Goal: Task Accomplishment & Management: Manage account settings

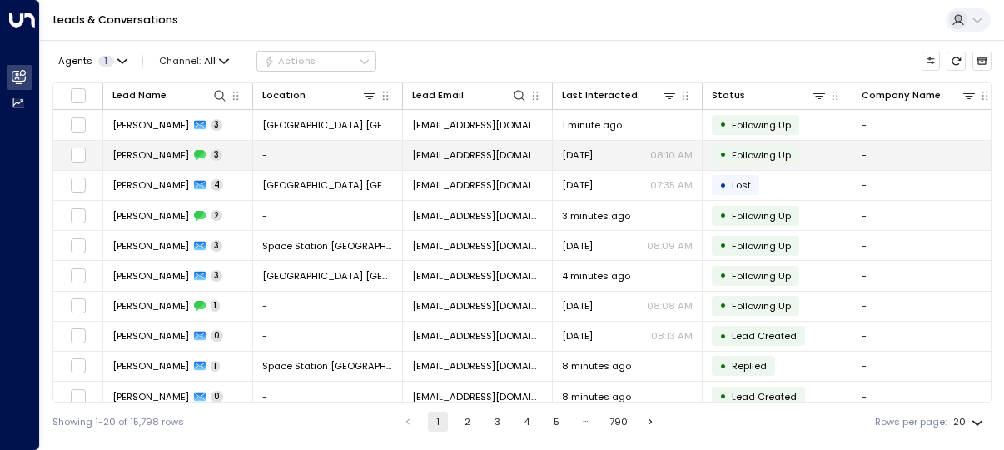
click at [220, 148] on td "Jade Duncan 3" at bounding box center [178, 155] width 150 height 29
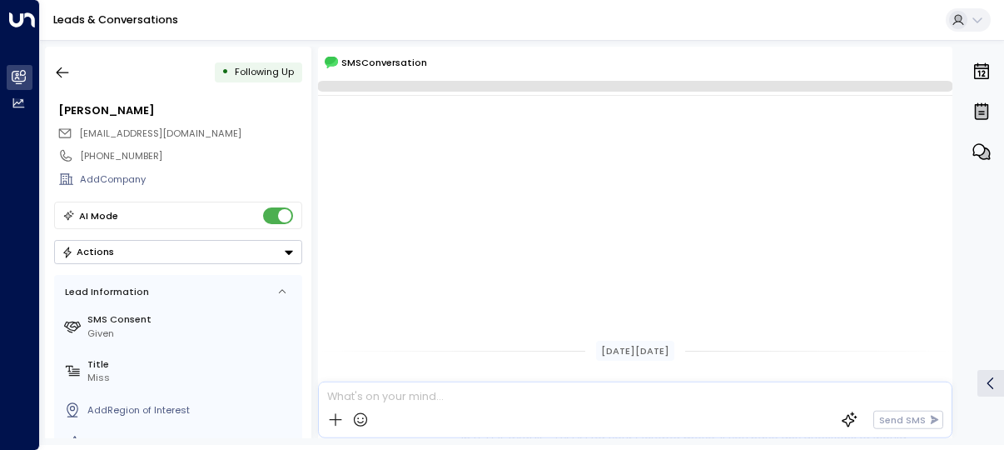
scroll to position [437, 0]
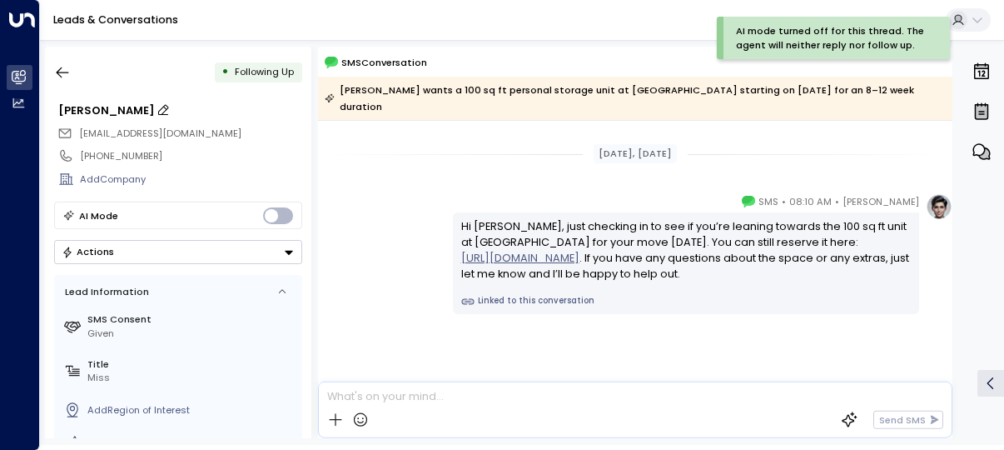
click at [157, 110] on icon at bounding box center [163, 109] width 13 height 13
click at [117, 116] on input "**********" at bounding box center [178, 110] width 240 height 16
click at [147, 248] on button "Actions" at bounding box center [178, 252] width 248 height 24
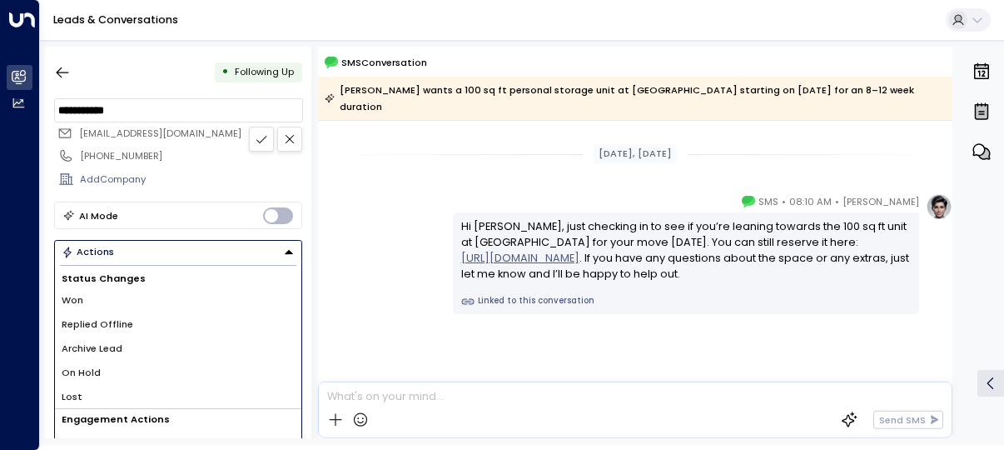
click at [90, 388] on div "Status Changes Won Replied Offline Archive Lead On Hold Lost" at bounding box center [178, 339] width 247 height 142
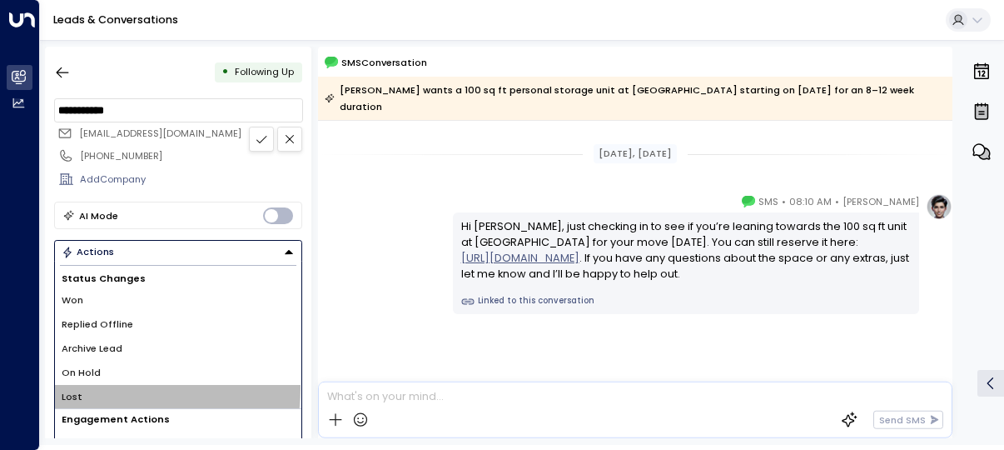
click at [90, 388] on li "Lost" at bounding box center [178, 397] width 247 height 24
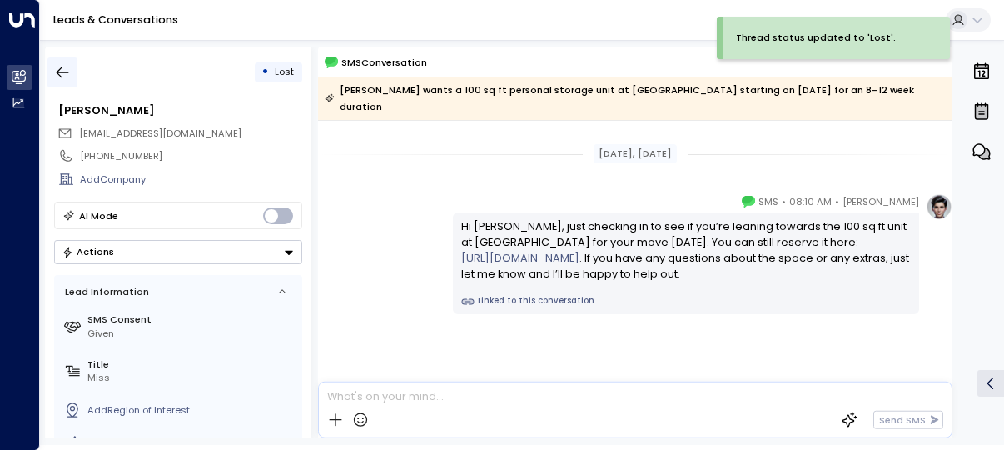
click at [65, 72] on icon "button" at bounding box center [63, 72] width 12 height 11
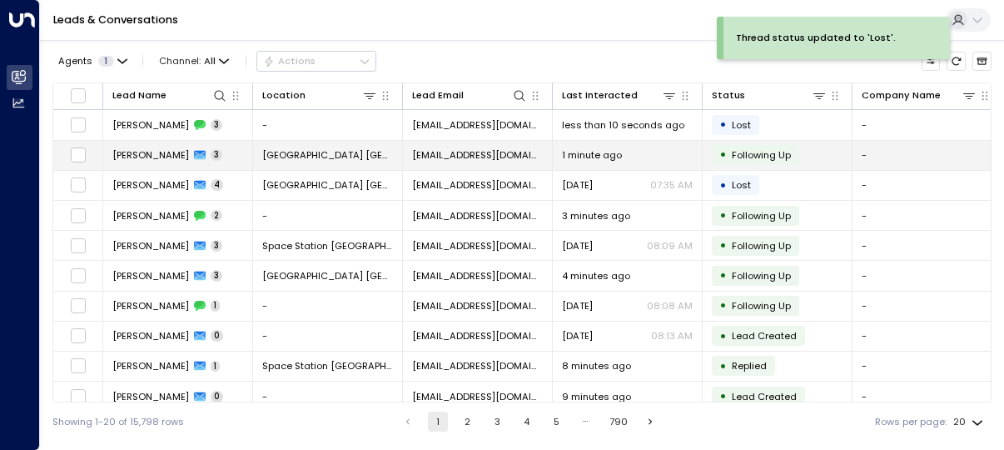
click at [201, 142] on td "Jade Duncan 3" at bounding box center [178, 155] width 150 height 29
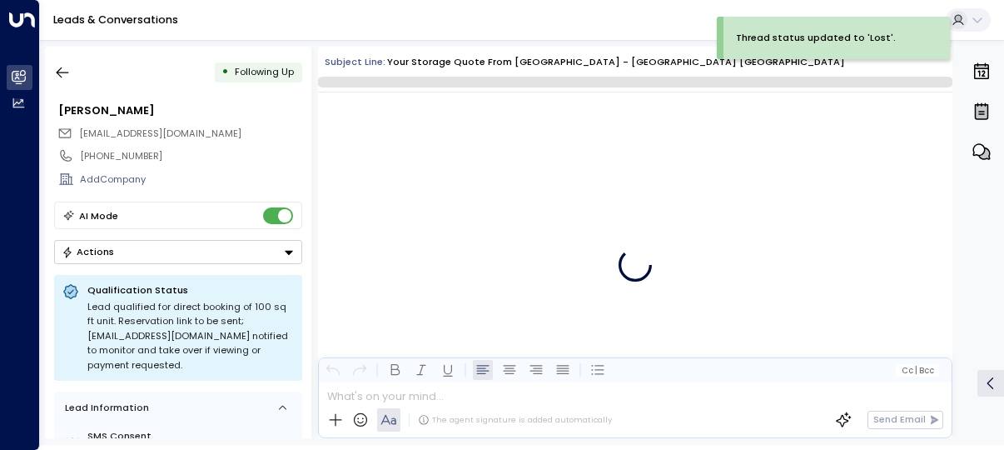
scroll to position [2509, 0]
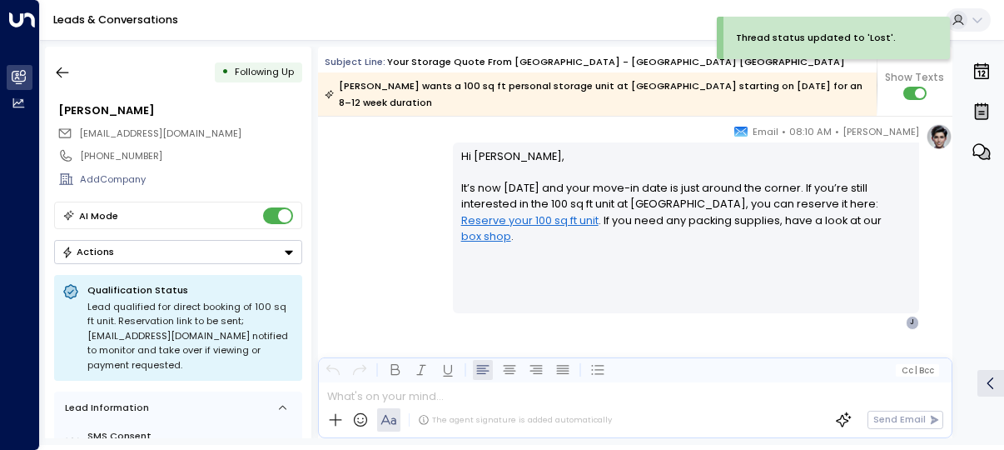
click at [143, 264] on button "Actions" at bounding box center [178, 252] width 248 height 24
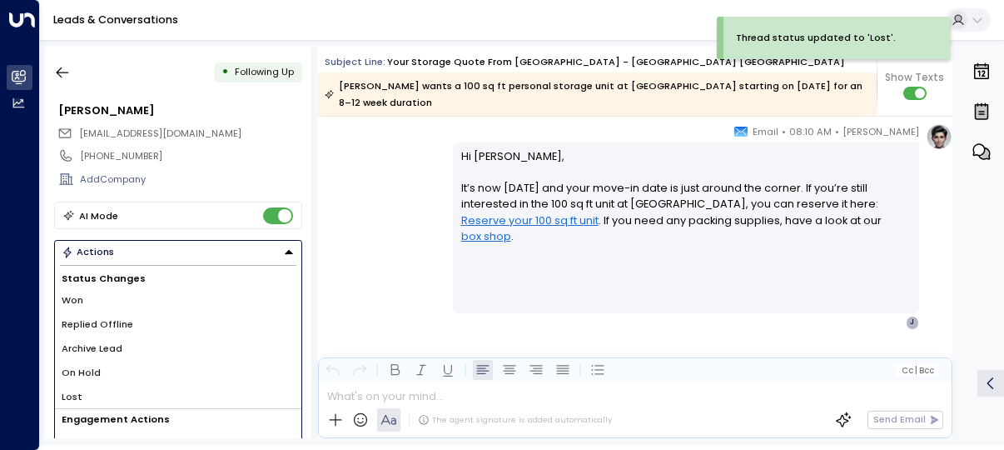
click at [111, 399] on li "Lost" at bounding box center [178, 397] width 247 height 24
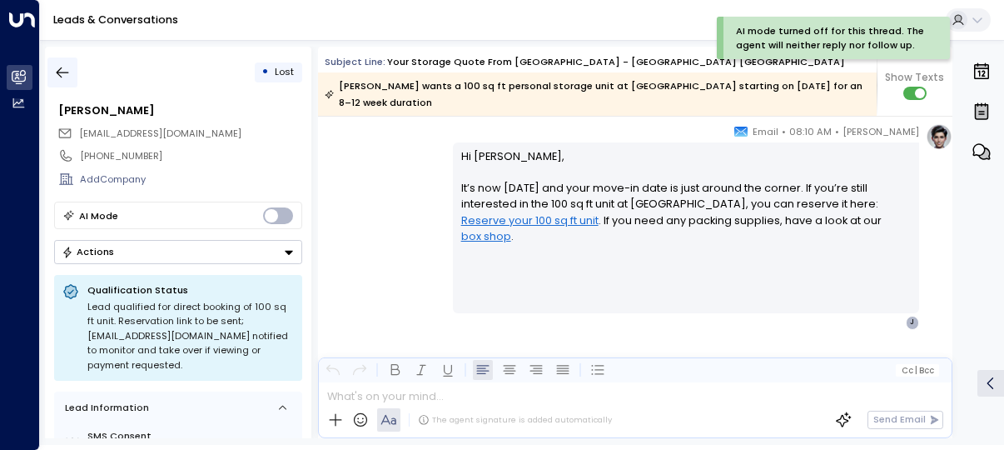
click at [52, 73] on button "button" at bounding box center [62, 72] width 30 height 30
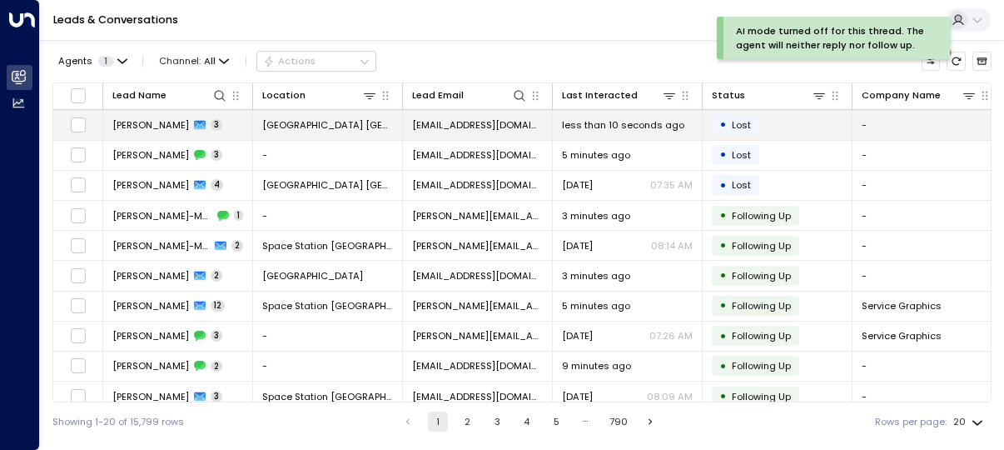
click at [754, 121] on span "Lost" at bounding box center [741, 124] width 31 height 13
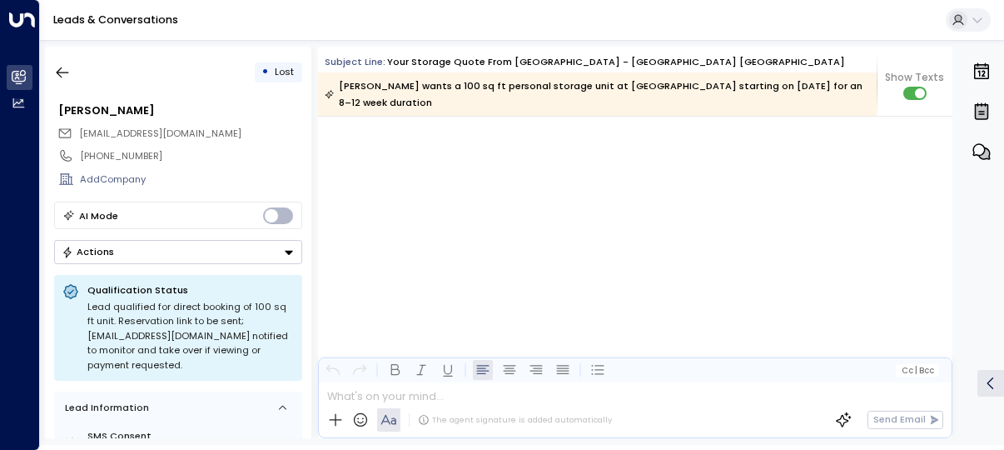
scroll to position [3188, 0]
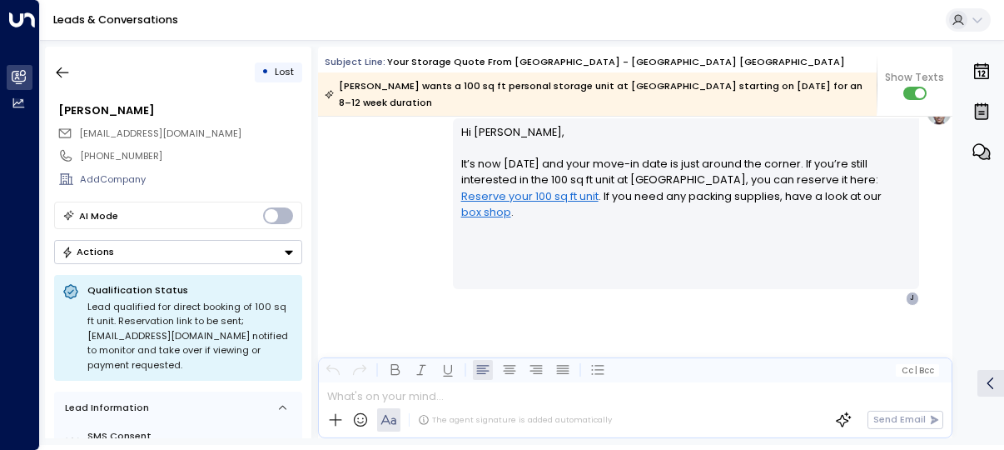
click at [212, 252] on button "Actions" at bounding box center [178, 252] width 248 height 24
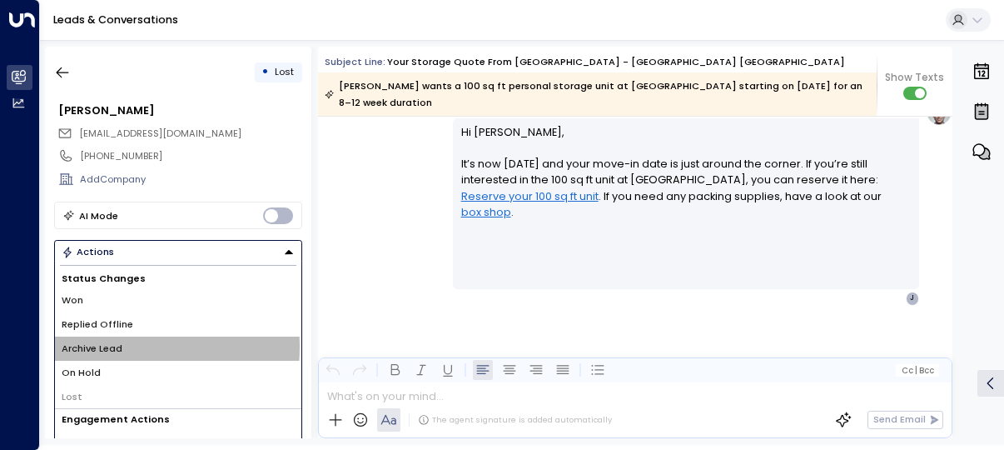
click at [101, 346] on span "Archive Lead" at bounding box center [92, 348] width 61 height 14
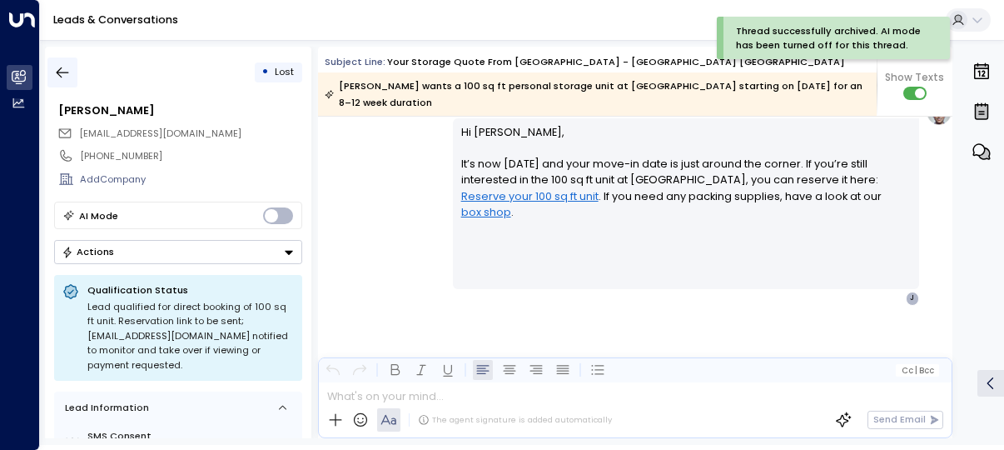
click at [65, 82] on button "button" at bounding box center [62, 72] width 30 height 30
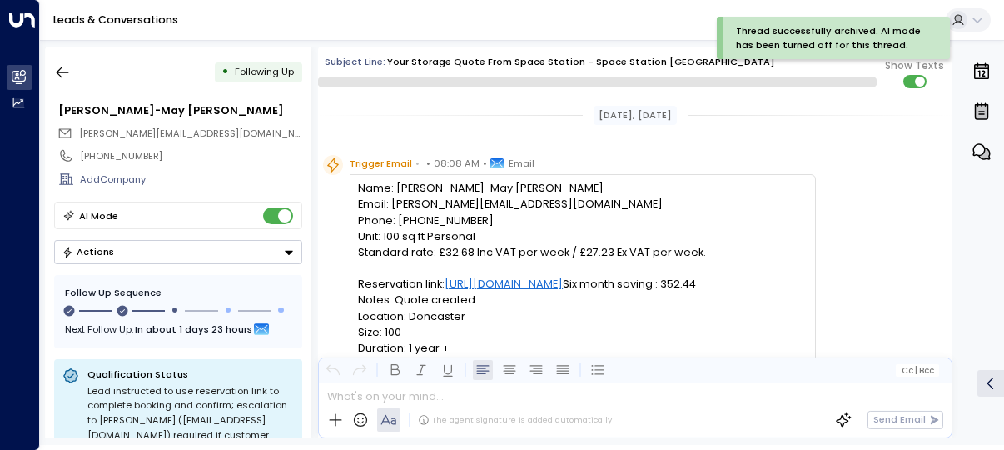
scroll to position [1062, 0]
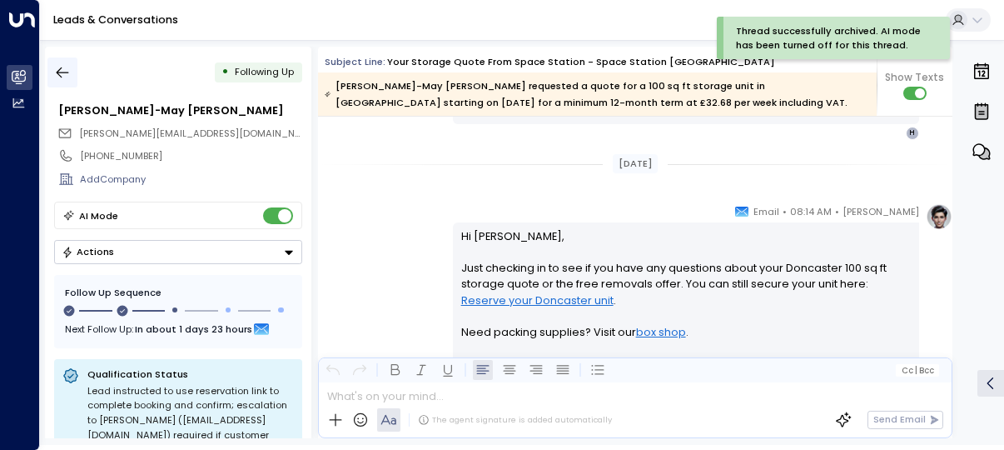
click at [64, 78] on icon "button" at bounding box center [62, 72] width 17 height 17
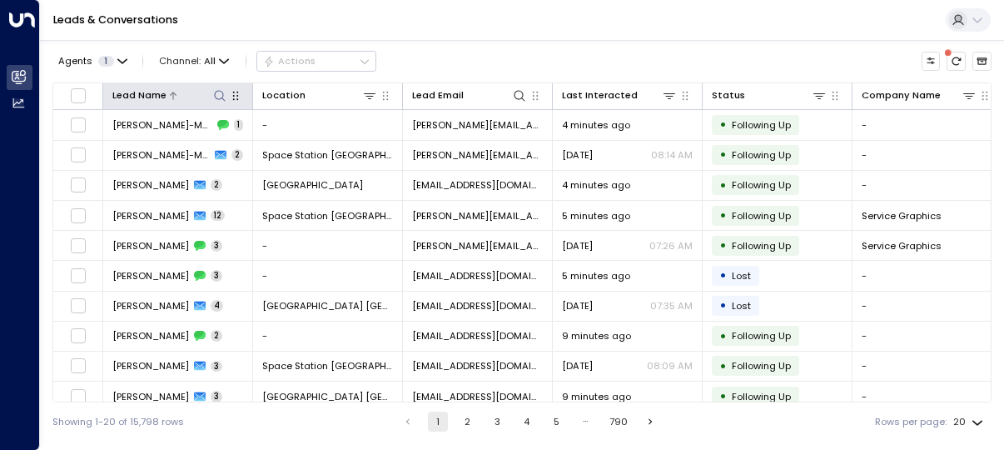
click at [223, 98] on icon at bounding box center [219, 95] width 13 height 13
type input "******"
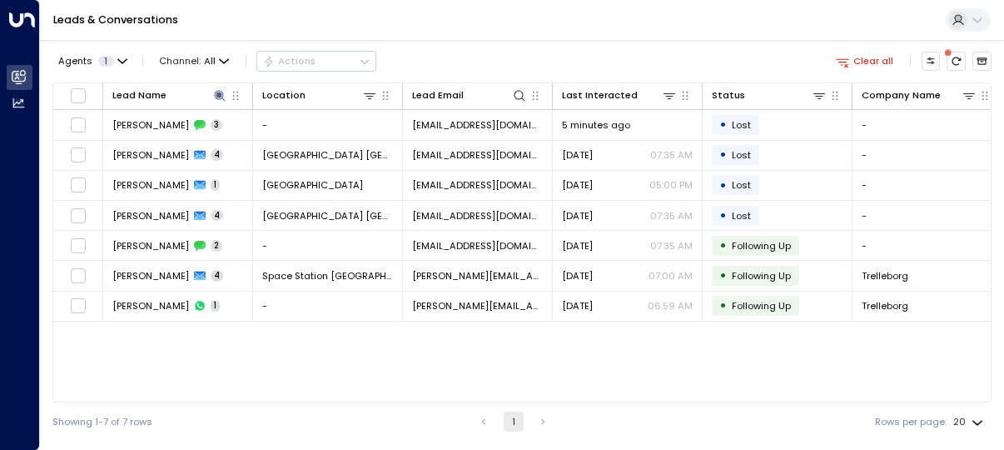
click at [277, 372] on div "Lead Name Location Lead Email Last Interacted Status Company Name Product # of …" at bounding box center [521, 242] width 939 height 320
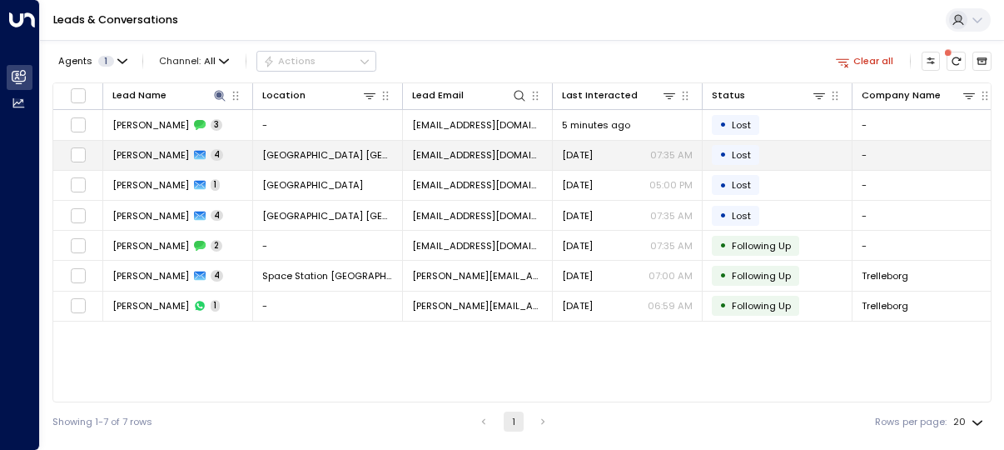
click at [247, 147] on td "Jade Duncan 4" at bounding box center [178, 155] width 150 height 29
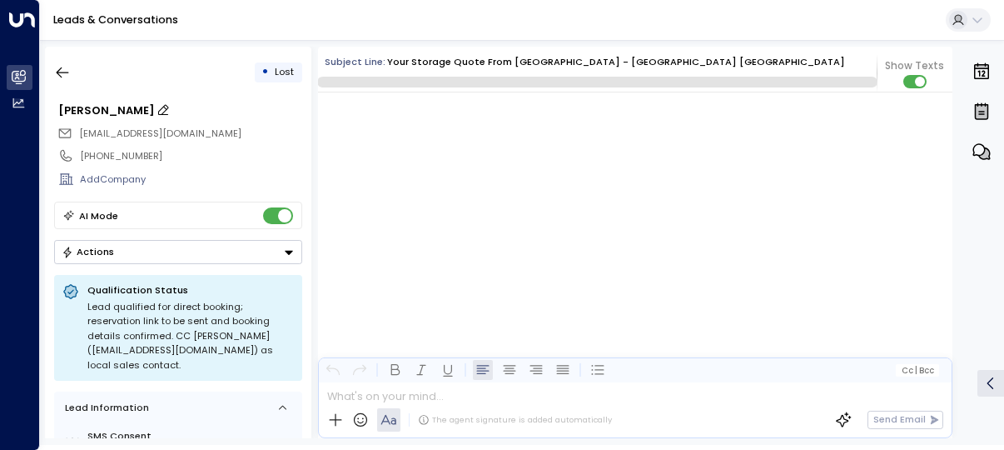
scroll to position [4711, 0]
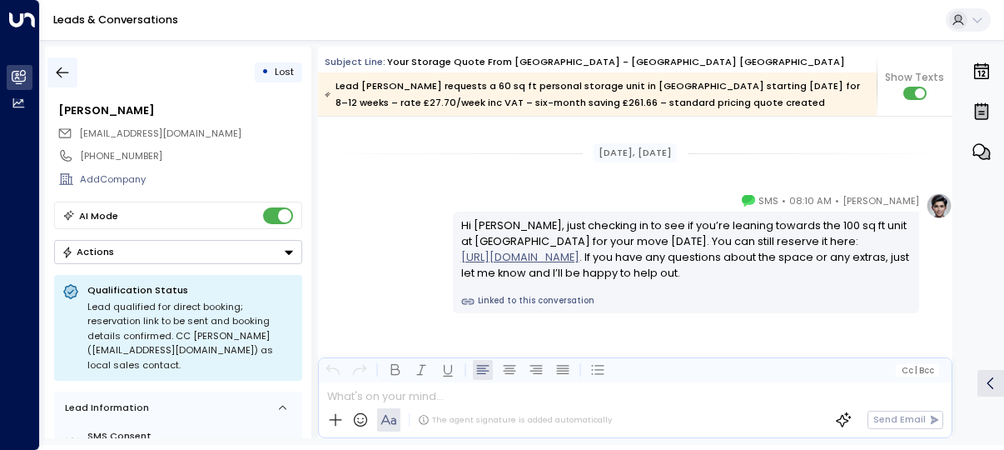
click at [58, 67] on icon "button" at bounding box center [62, 72] width 17 height 17
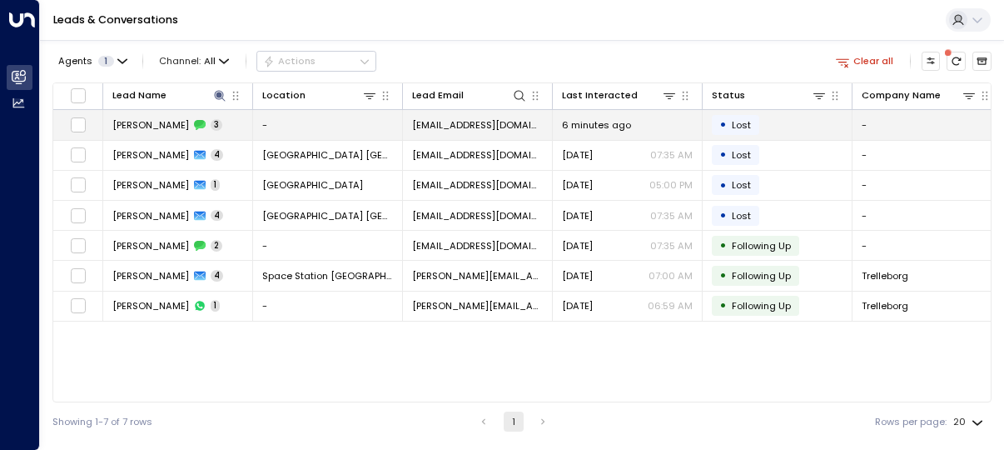
click at [212, 134] on td "Jade Duncan 3" at bounding box center [178, 124] width 150 height 29
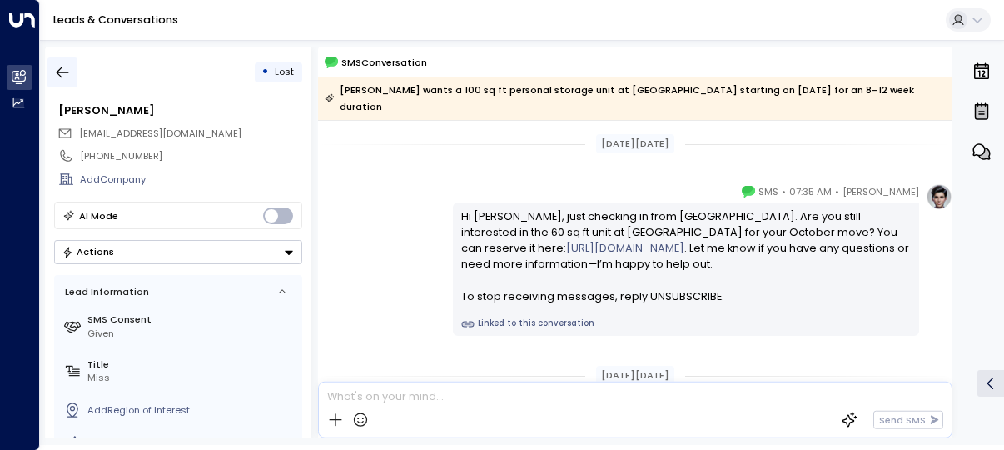
click at [65, 77] on icon "button" at bounding box center [62, 72] width 17 height 17
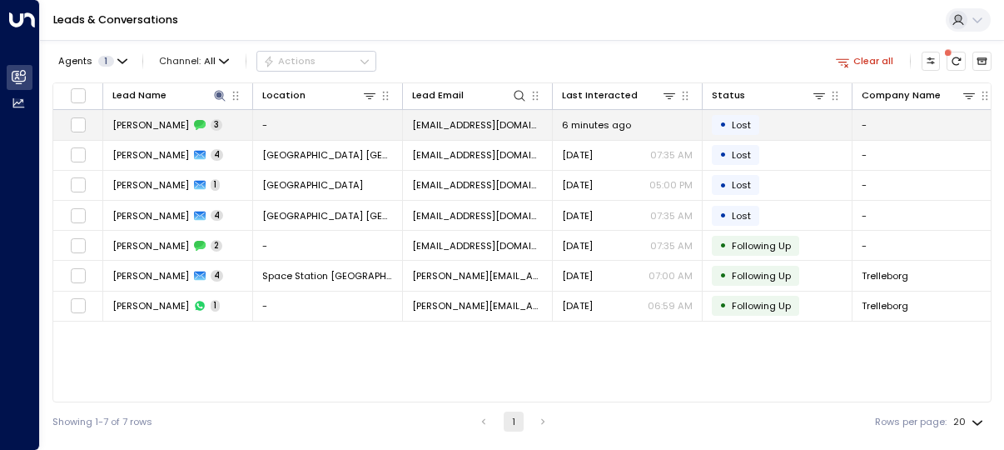
click at [214, 123] on td "Jade Duncan 3" at bounding box center [178, 124] width 150 height 29
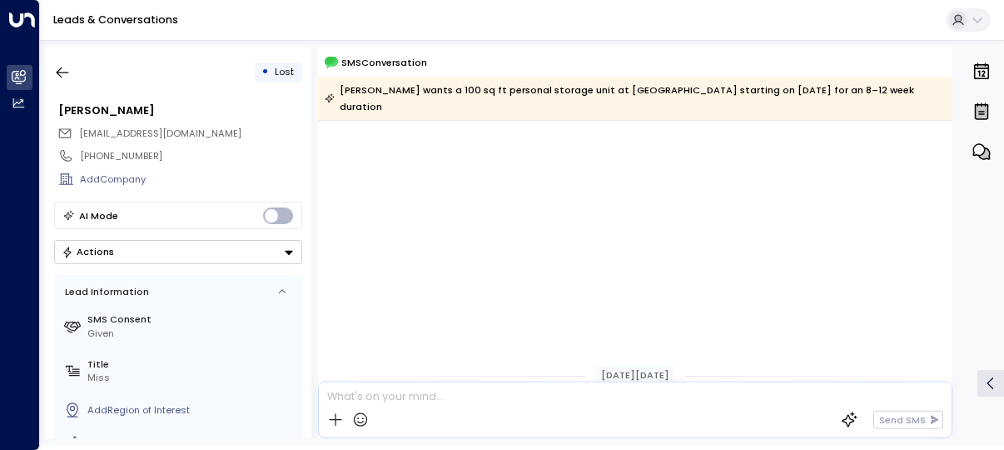
scroll to position [446, 0]
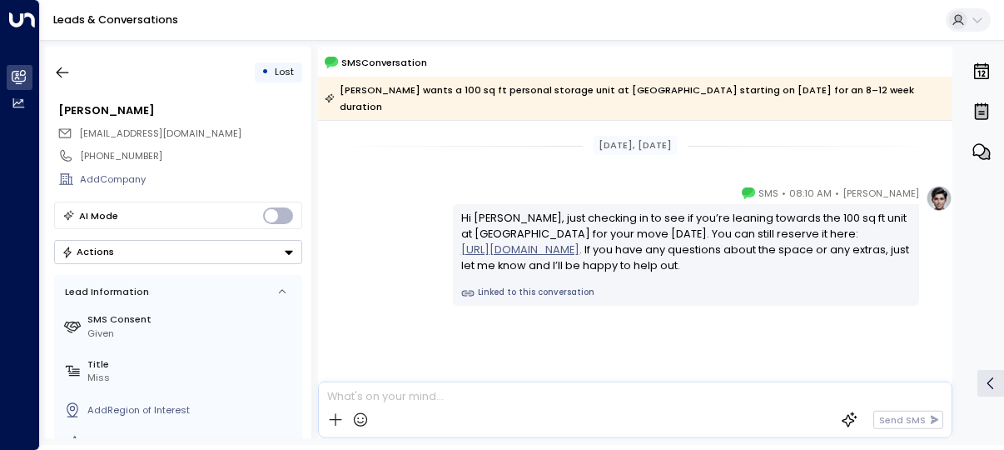
click at [157, 255] on button "Actions" at bounding box center [178, 252] width 248 height 24
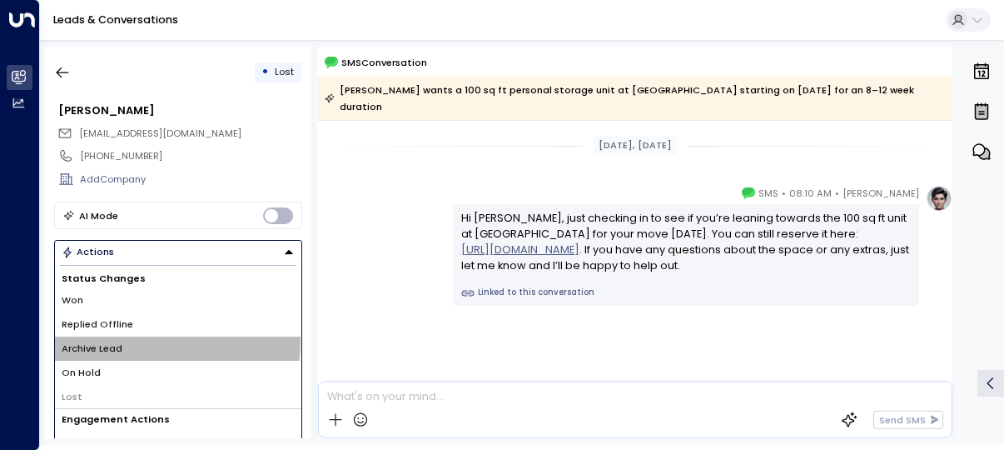
click at [132, 341] on li "Archive Lead" at bounding box center [178, 348] width 247 height 24
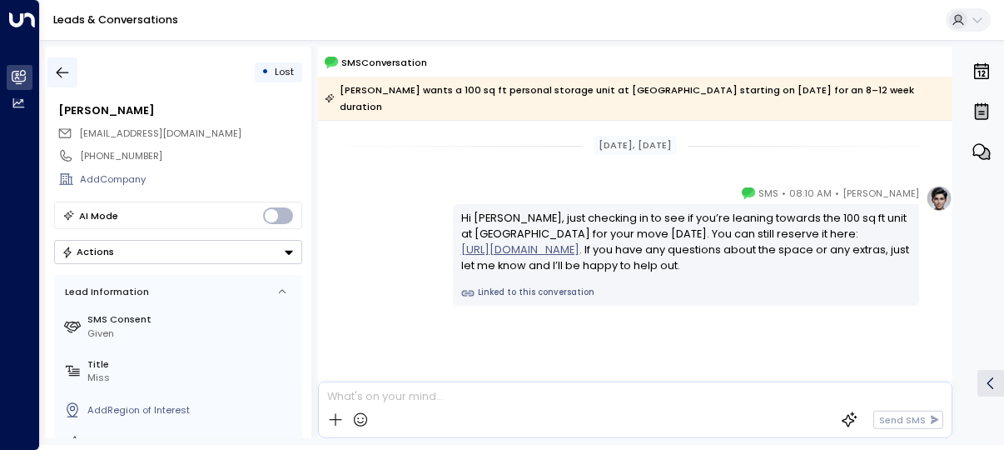
click at [54, 62] on button "button" at bounding box center [62, 72] width 30 height 30
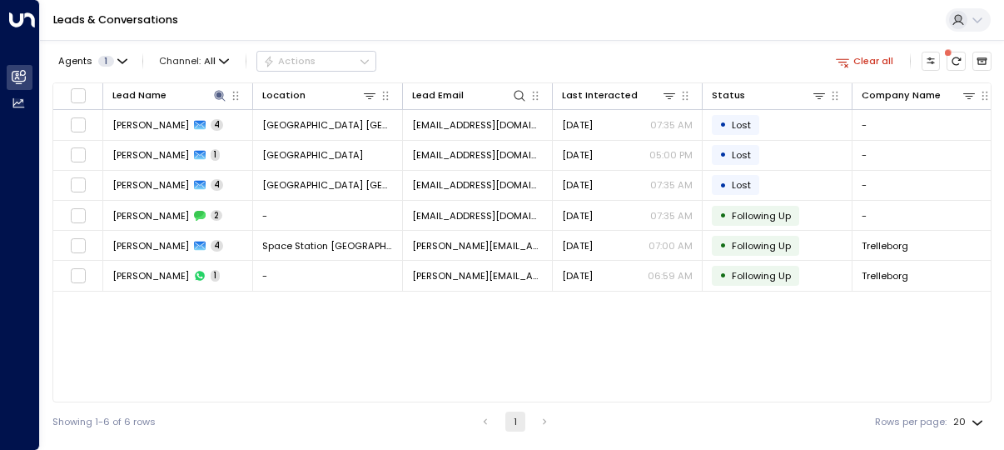
click at [883, 45] on div "Agents 1 Channel: All Actions Clear all Lead Name Location Lead Email Last Inte…" at bounding box center [521, 240] width 939 height 401
click at [881, 56] on button "Clear all" at bounding box center [864, 61] width 69 height 18
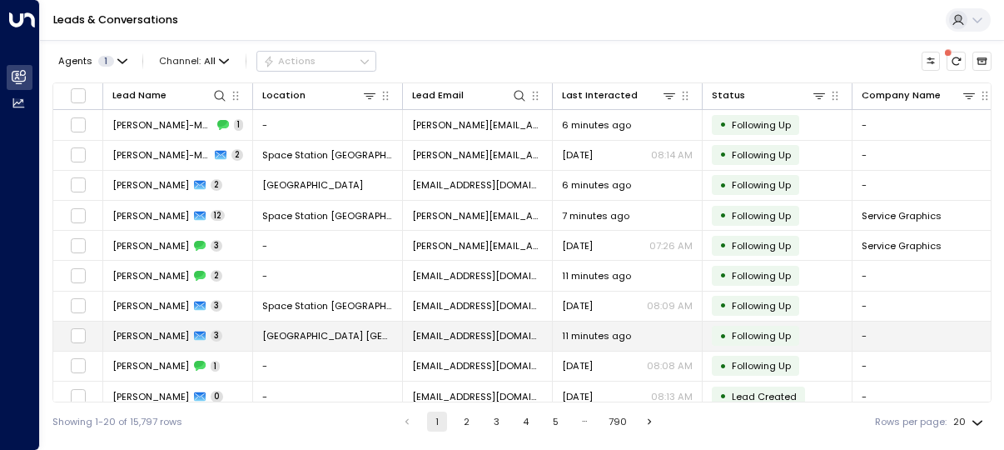
click at [436, 335] on span "burkett5@me.com" at bounding box center [477, 335] width 131 height 13
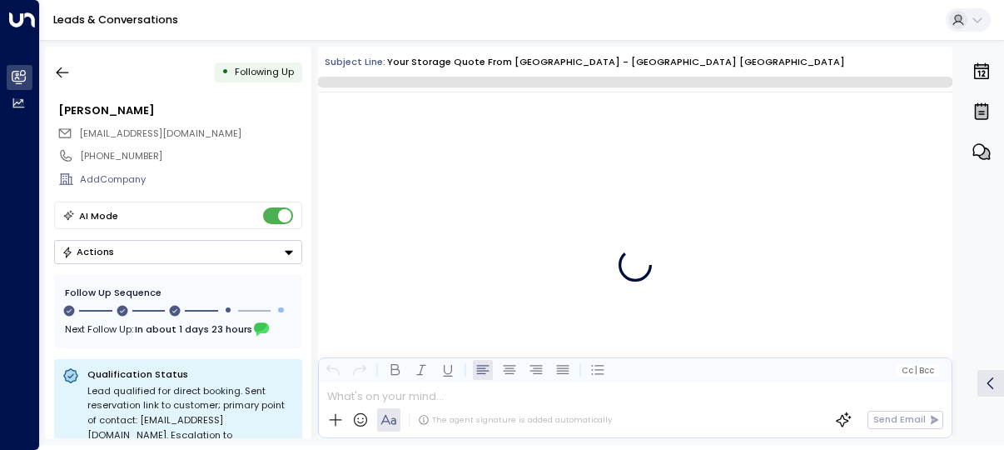
scroll to position [1507, 0]
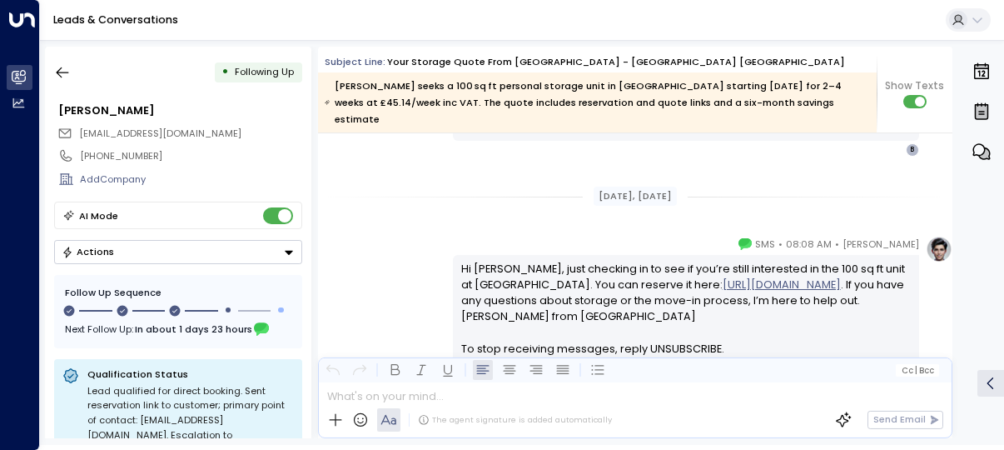
click at [139, 253] on button "Actions" at bounding box center [178, 252] width 248 height 24
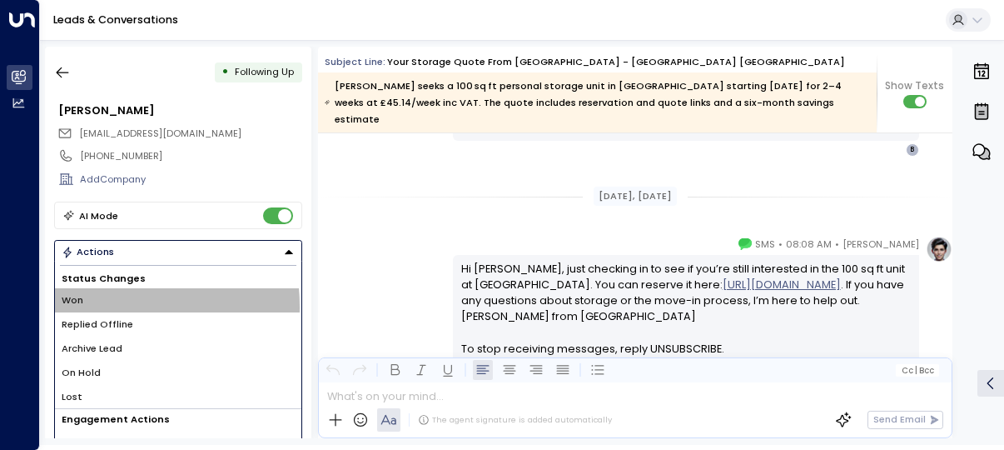
click at [97, 306] on li "Won" at bounding box center [178, 300] width 247 height 24
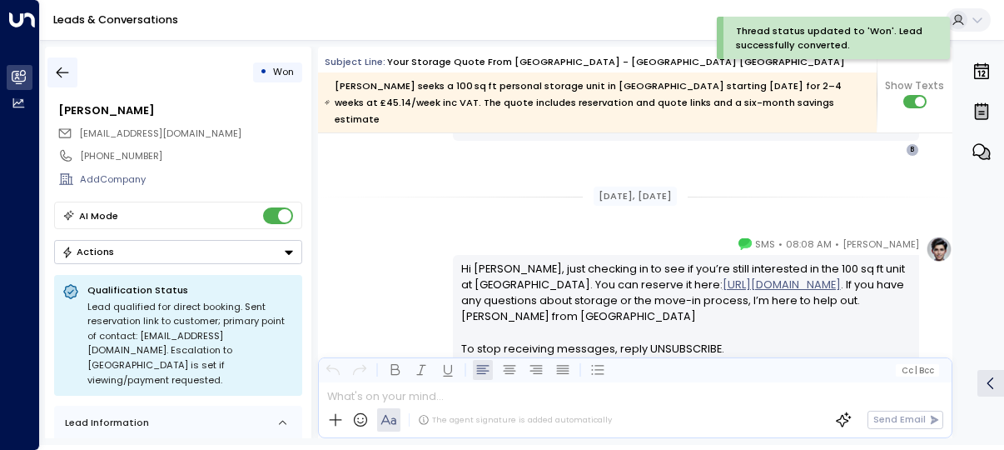
click at [53, 67] on button "button" at bounding box center [62, 72] width 30 height 30
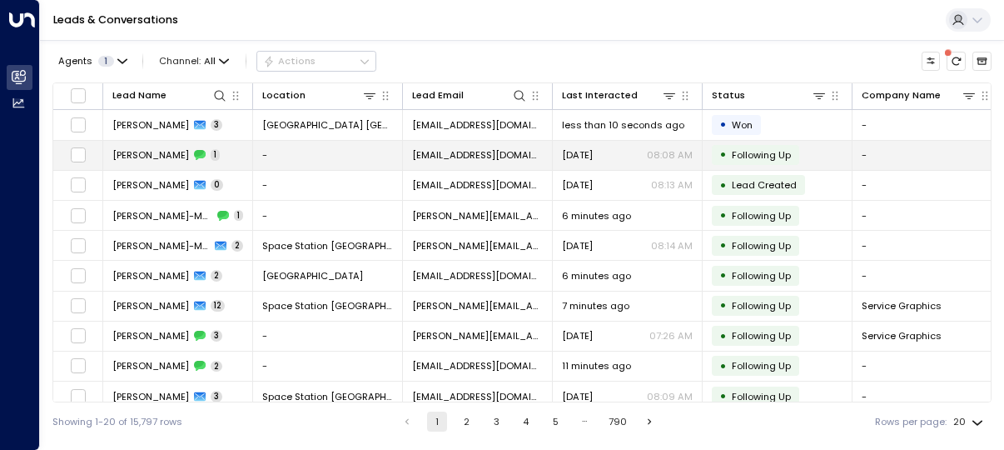
click at [259, 155] on td "-" at bounding box center [328, 155] width 150 height 29
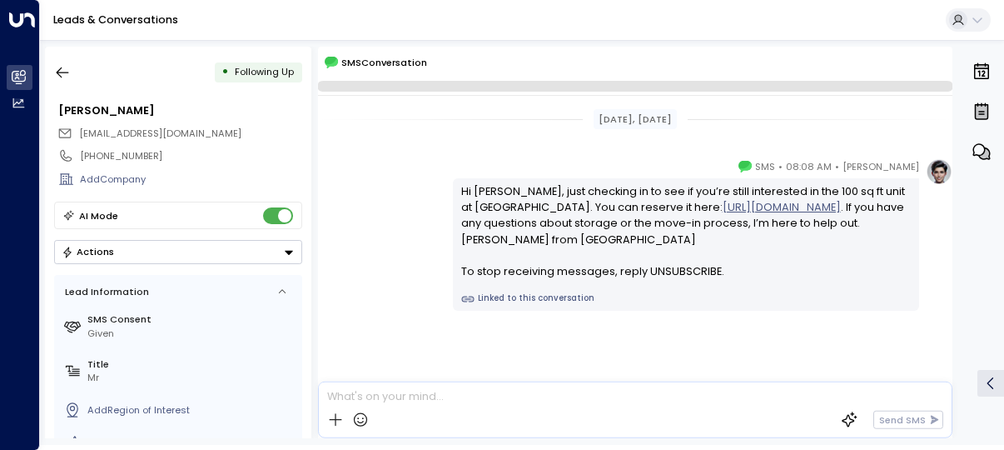
scroll to position [22, 0]
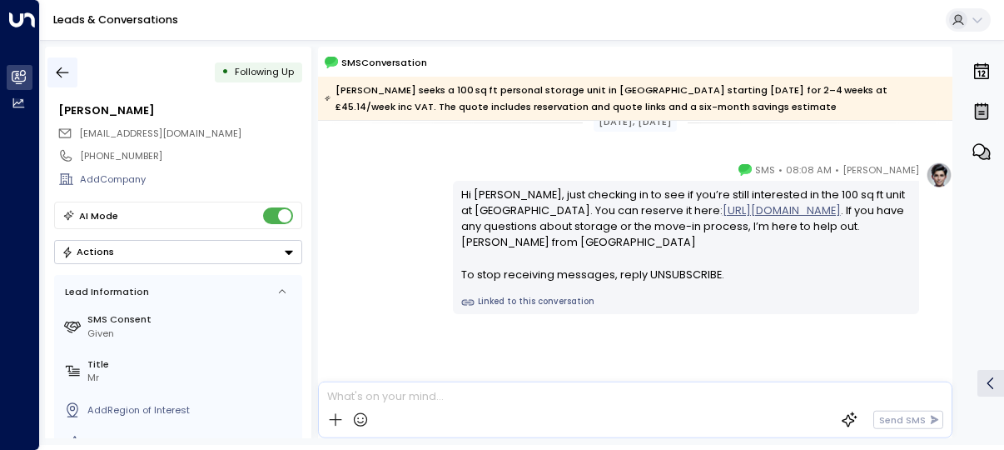
click at [60, 67] on icon "button" at bounding box center [62, 72] width 17 height 17
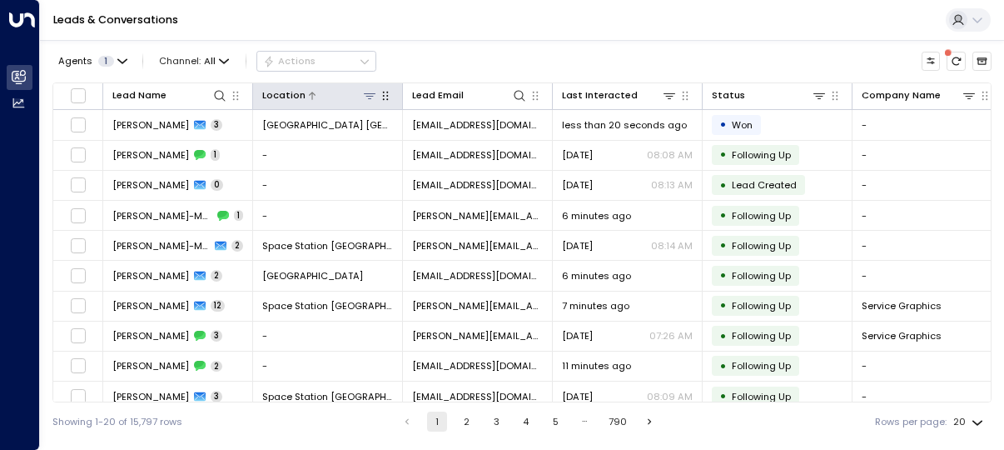
click at [370, 100] on icon at bounding box center [369, 95] width 13 height 13
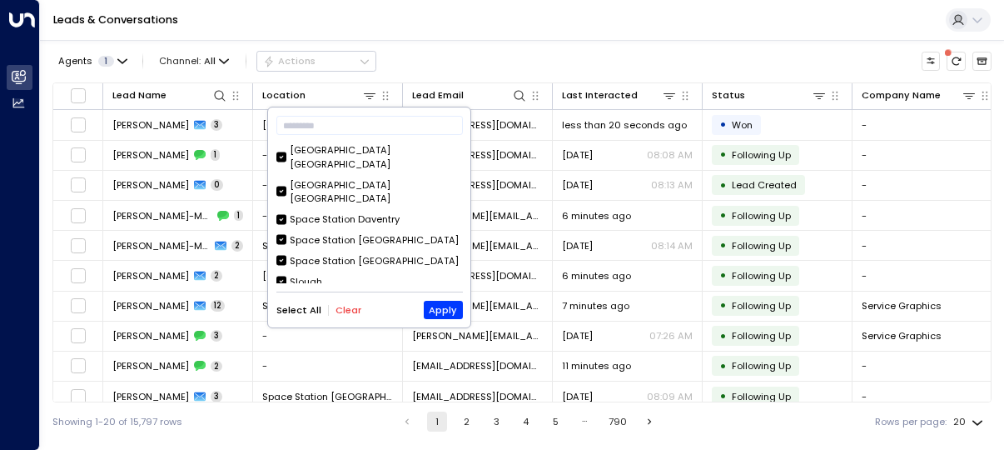
click at [345, 307] on button "Clear" at bounding box center [349, 310] width 26 height 11
click at [374, 143] on div "[GEOGRAPHIC_DATA] [GEOGRAPHIC_DATA]" at bounding box center [376, 157] width 172 height 28
click at [430, 306] on button "Apply" at bounding box center [443, 310] width 39 height 18
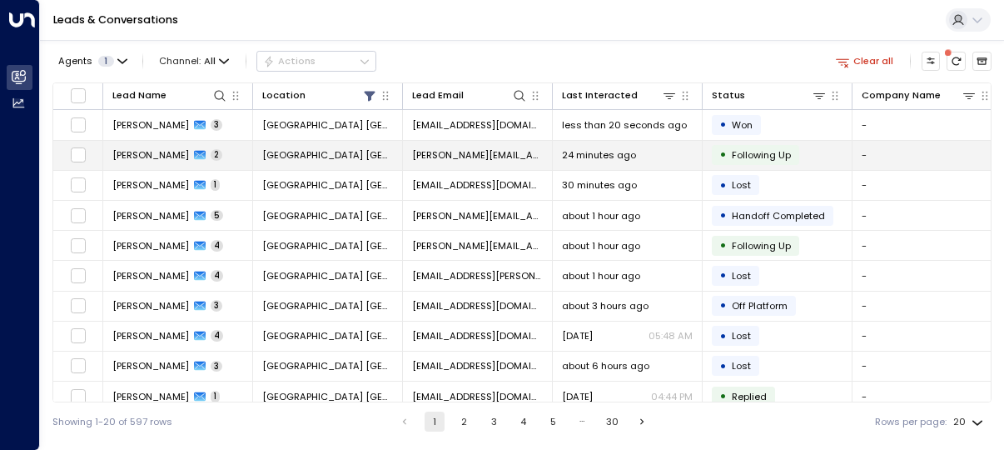
click at [413, 147] on td "jane.payton@hotmail.co.uk" at bounding box center [478, 155] width 150 height 29
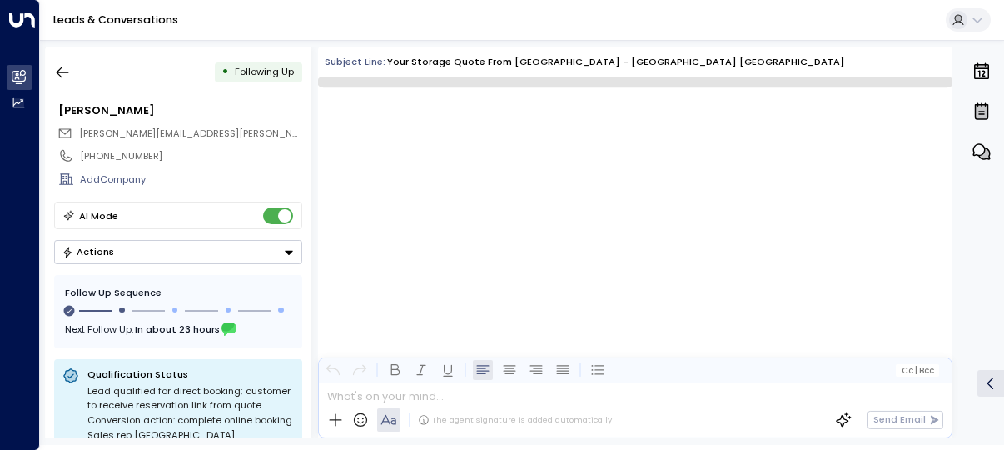
scroll to position [1413, 0]
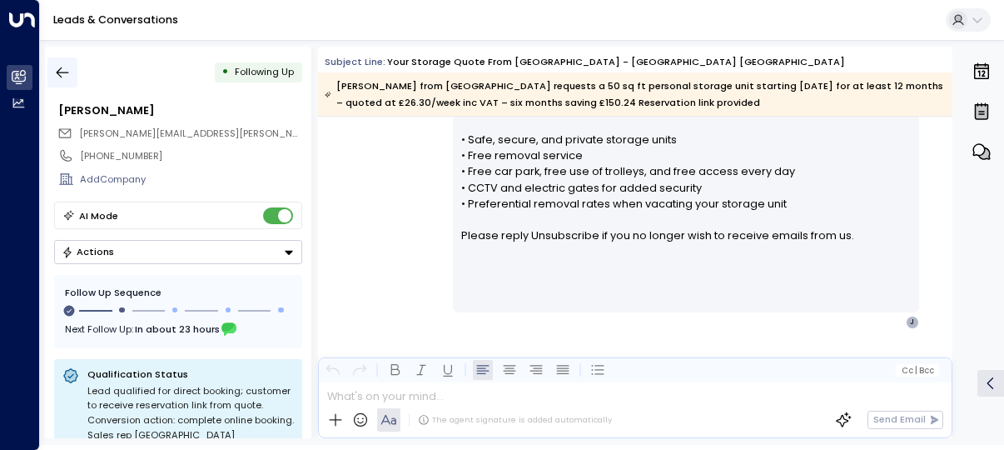
click at [59, 78] on icon "button" at bounding box center [62, 72] width 17 height 17
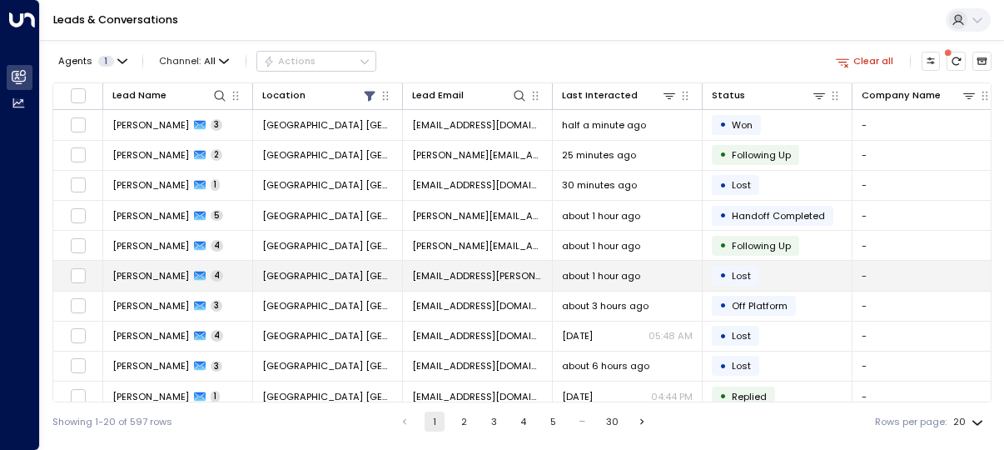
click at [367, 288] on td "[GEOGRAPHIC_DATA] [GEOGRAPHIC_DATA]" at bounding box center [328, 275] width 150 height 29
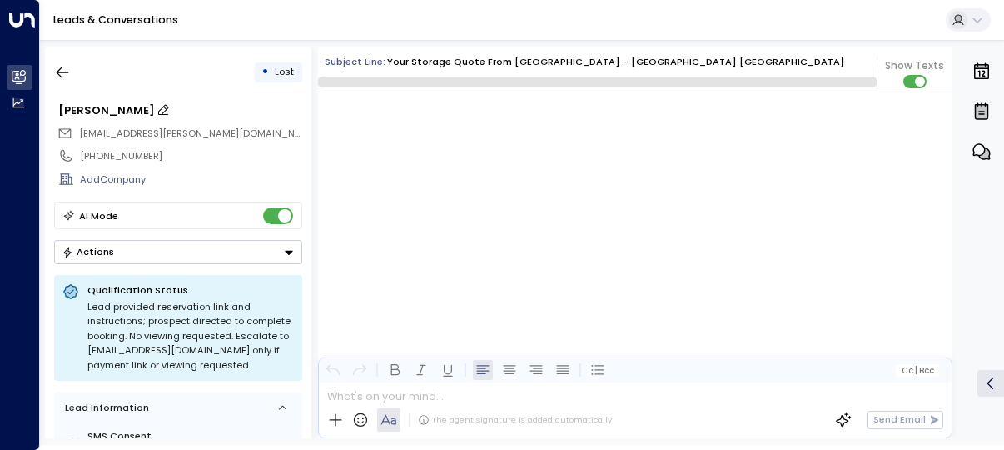
scroll to position [4263, 0]
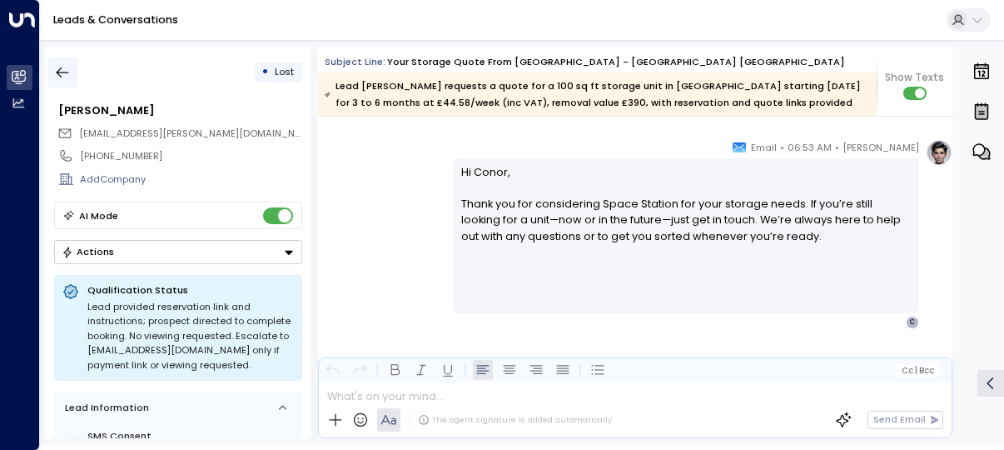
drag, startPoint x: 74, startPoint y: 50, endPoint x: 71, endPoint y: 58, distance: 9.0
click at [74, 54] on div "• Lost Conor Tuite conor.tuite@googlemail.com +447947407306 Add Company AI Mode…" at bounding box center [178, 242] width 267 height 391
click at [71, 59] on button "button" at bounding box center [62, 72] width 30 height 30
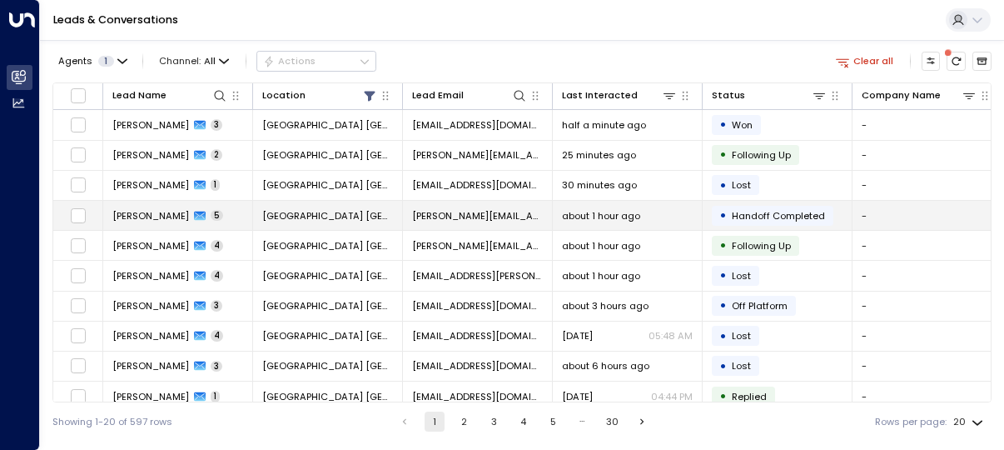
click at [579, 217] on span "about 1 hour ago" at bounding box center [601, 215] width 78 height 13
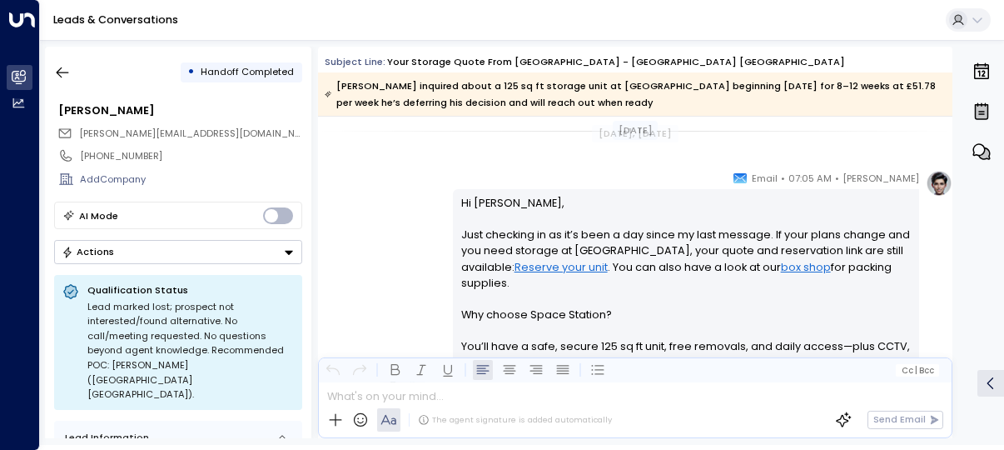
scroll to position [968, 0]
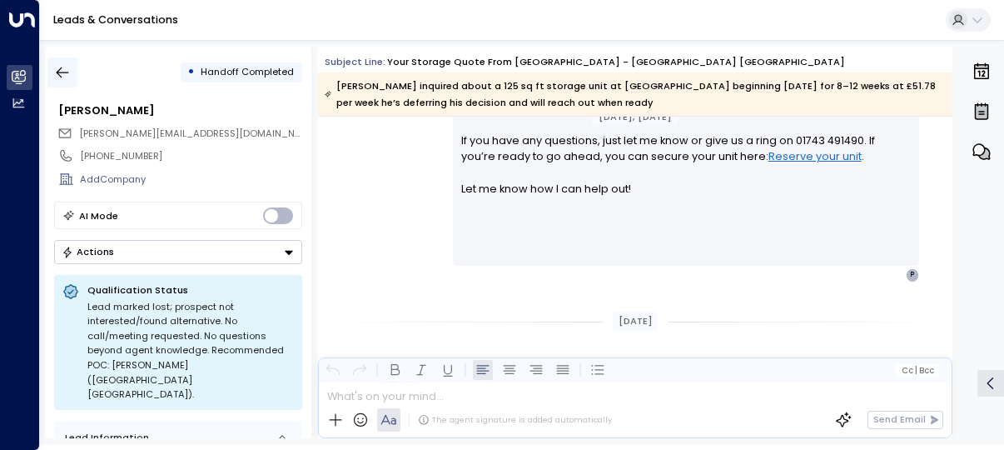
click at [54, 72] on icon "button" at bounding box center [62, 72] width 17 height 17
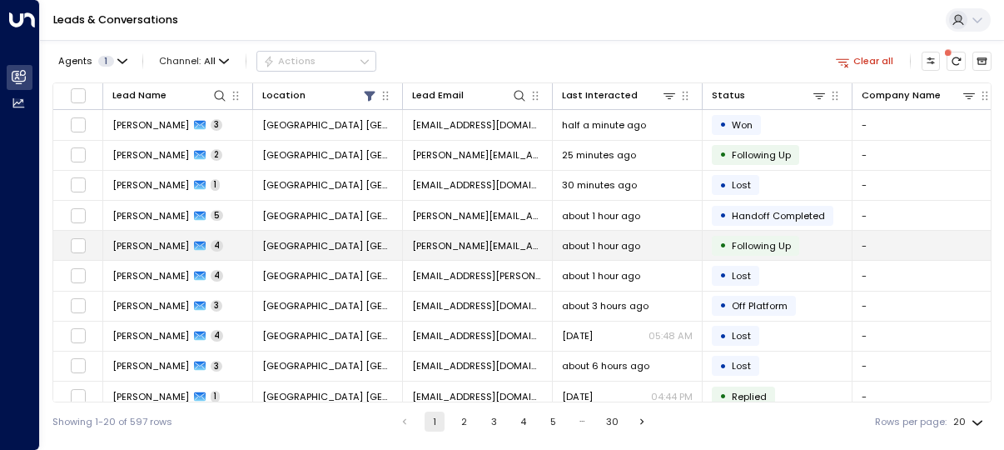
click at [330, 240] on span "[GEOGRAPHIC_DATA] [GEOGRAPHIC_DATA]" at bounding box center [327, 245] width 131 height 13
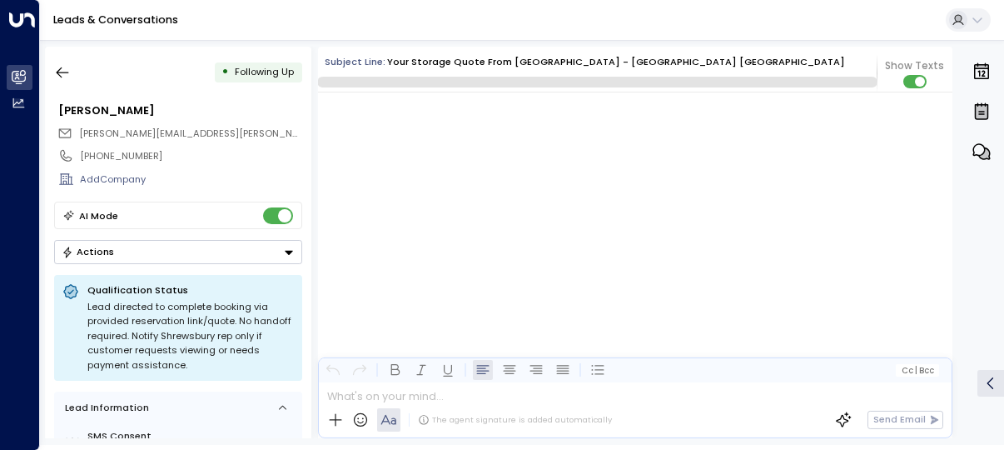
scroll to position [4234, 0]
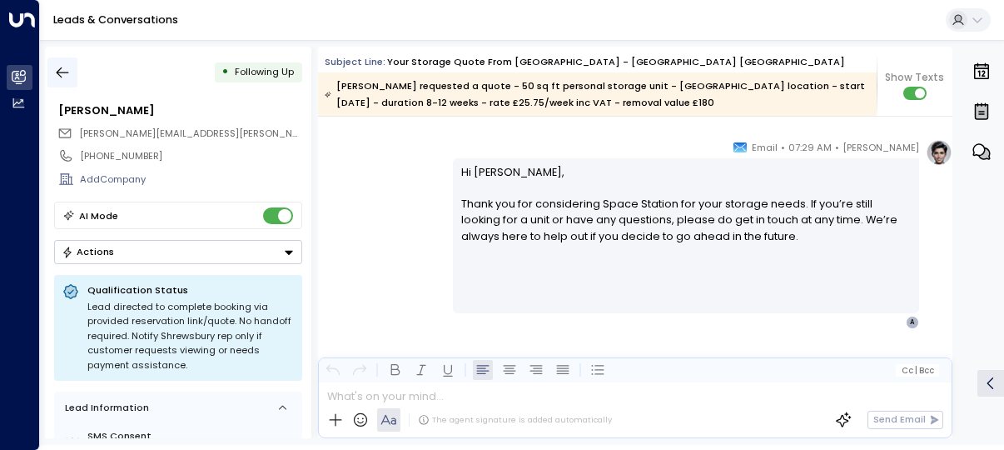
click at [71, 72] on icon "button" at bounding box center [62, 72] width 17 height 17
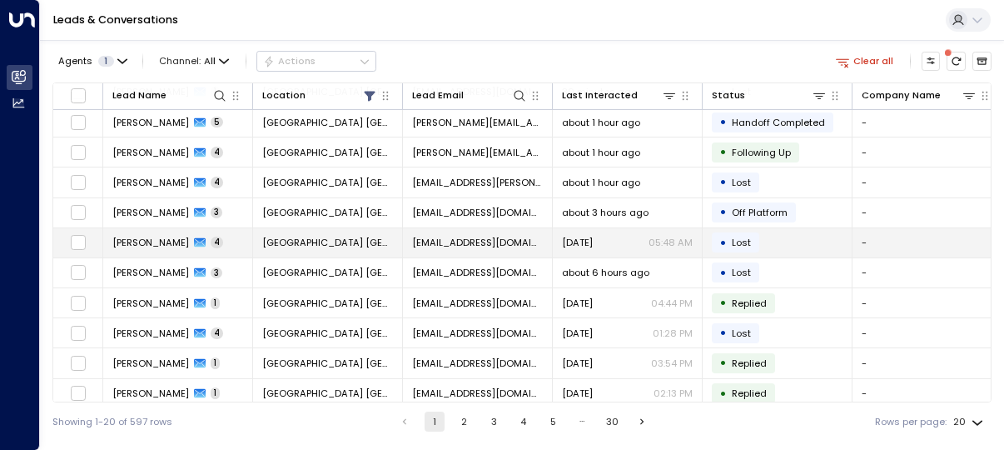
scroll to position [250, 0]
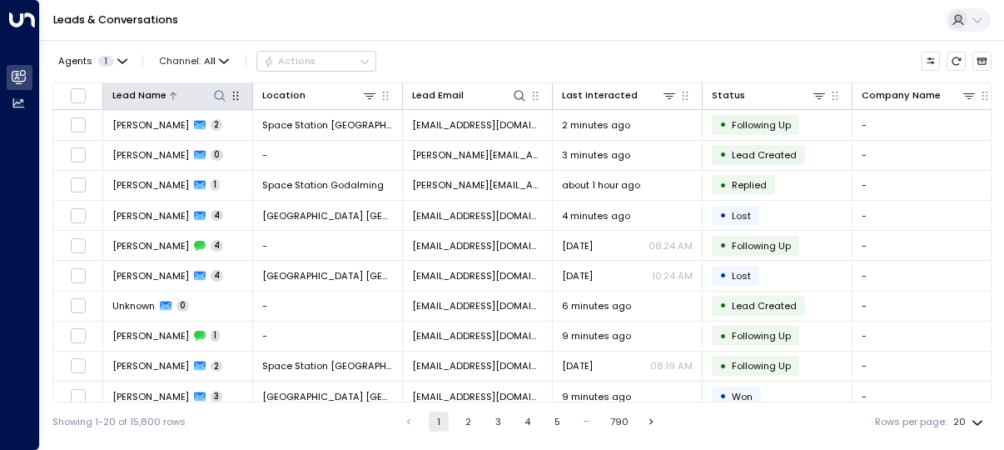
click at [217, 99] on icon at bounding box center [219, 95] width 13 height 13
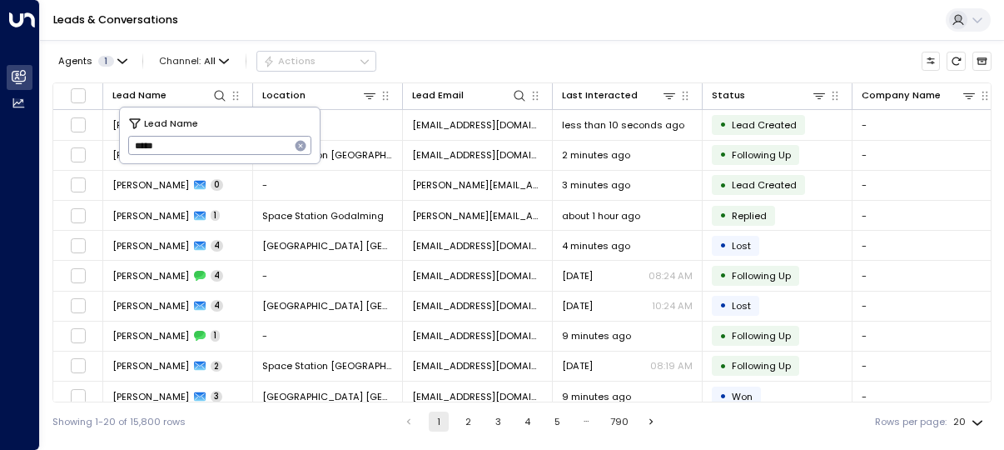
type input "*****"
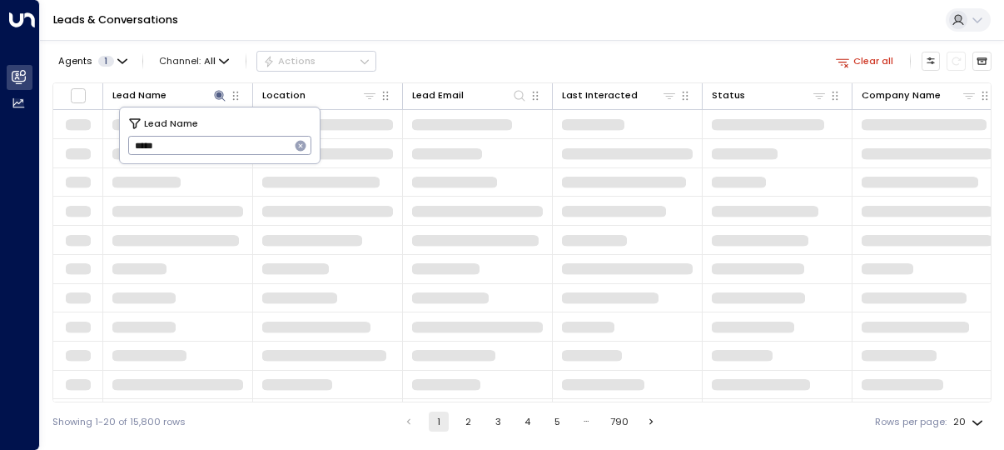
click at [566, 28] on div "Leads & Conversations" at bounding box center [522, 20] width 964 height 41
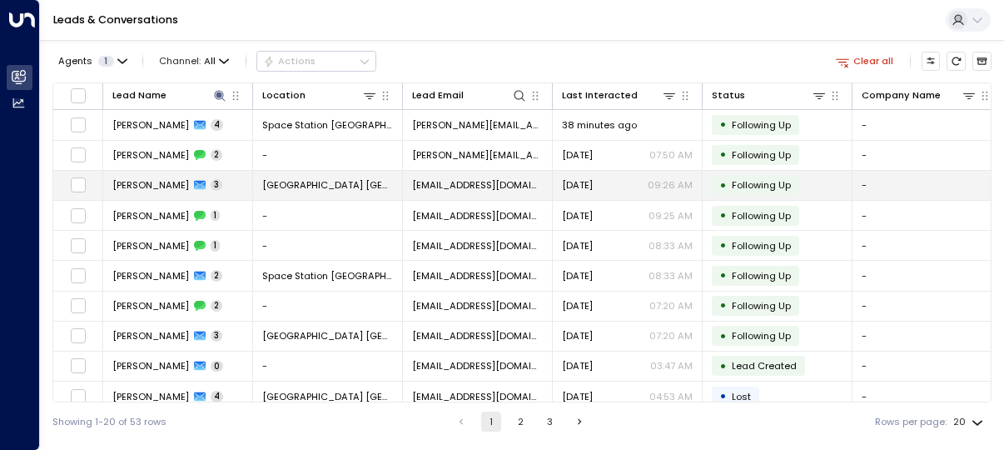
click at [252, 191] on td "Courtney Lewis 3" at bounding box center [178, 185] width 150 height 29
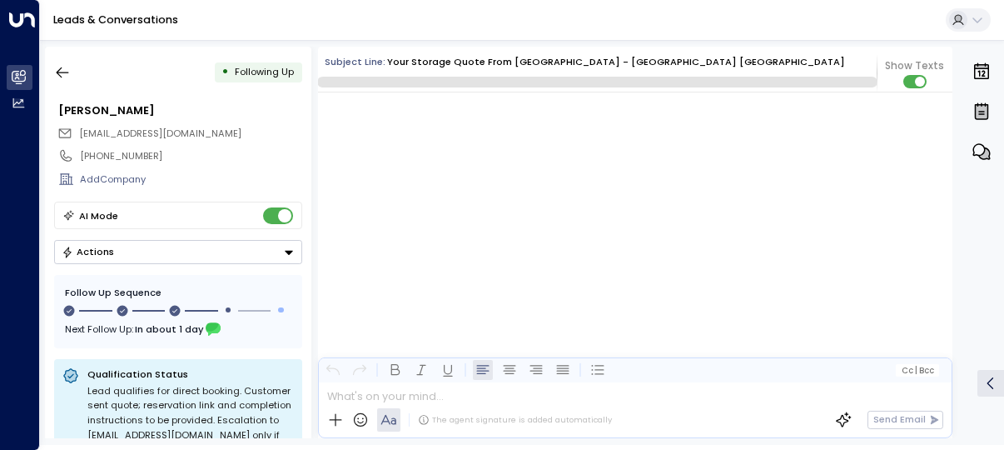
scroll to position [1459, 0]
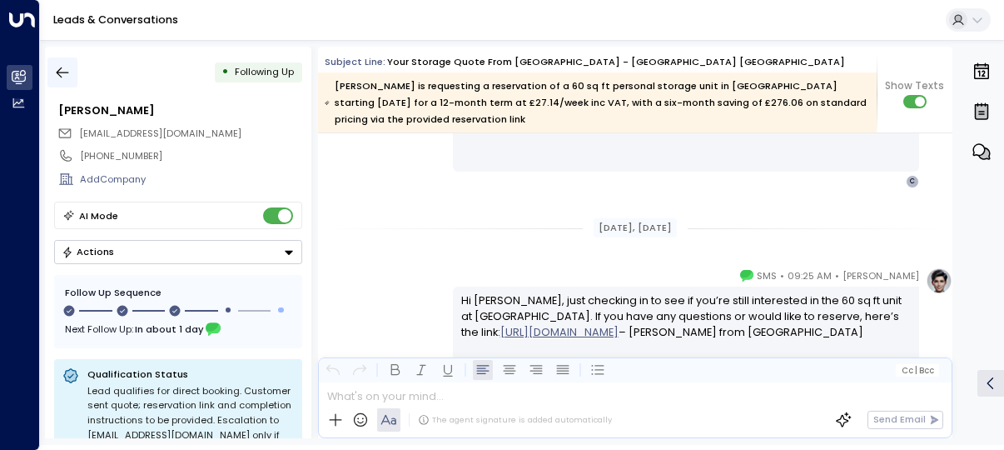
click at [67, 80] on icon "button" at bounding box center [62, 72] width 17 height 17
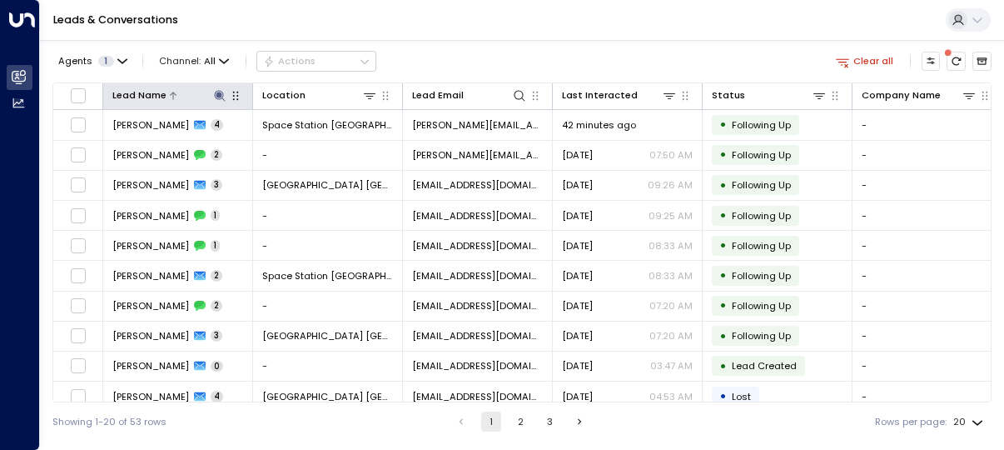
click at [218, 90] on icon at bounding box center [219, 95] width 13 height 13
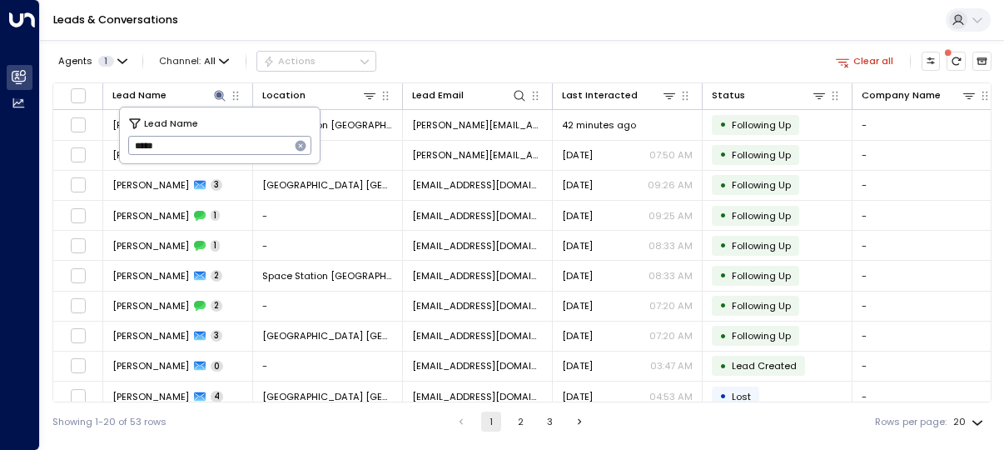
click at [301, 142] on icon "button" at bounding box center [301, 146] width 11 height 11
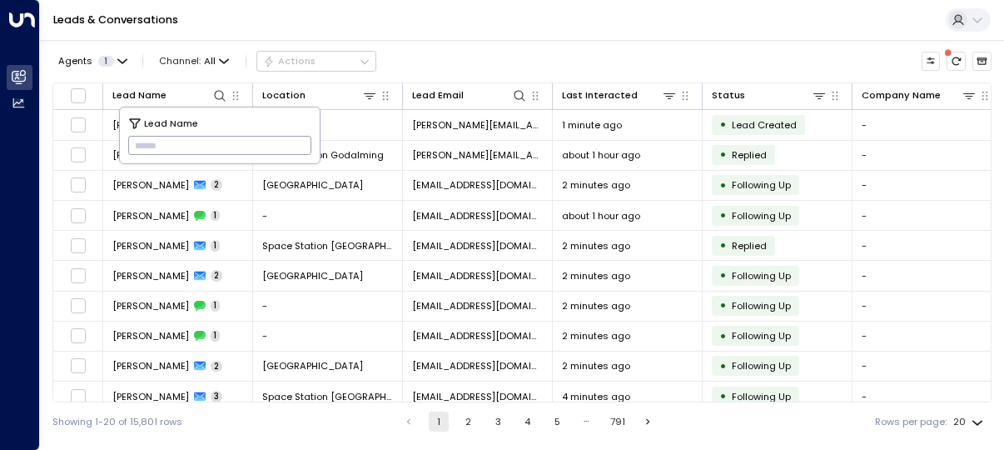
click at [236, 146] on input "text" at bounding box center [220, 145] width 184 height 27
type input "********"
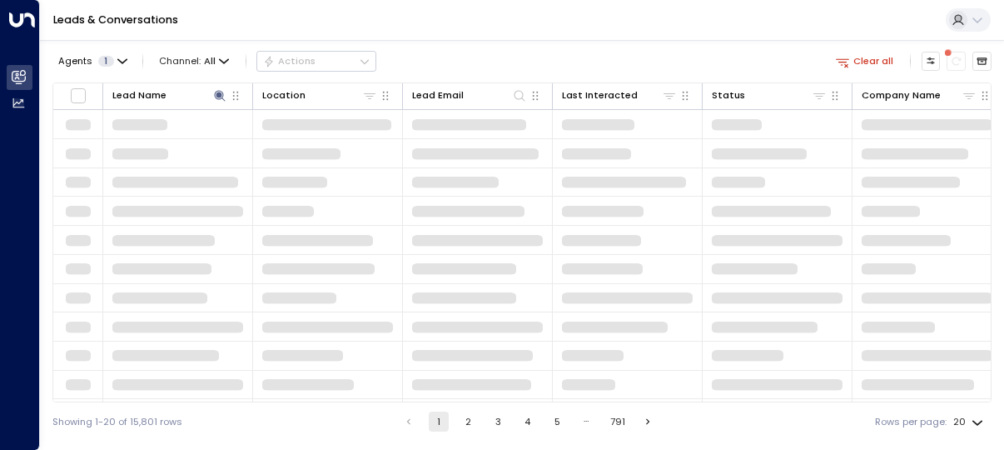
click at [534, 47] on div "Agents 1 Channel: All Actions Clear all" at bounding box center [521, 61] width 939 height 29
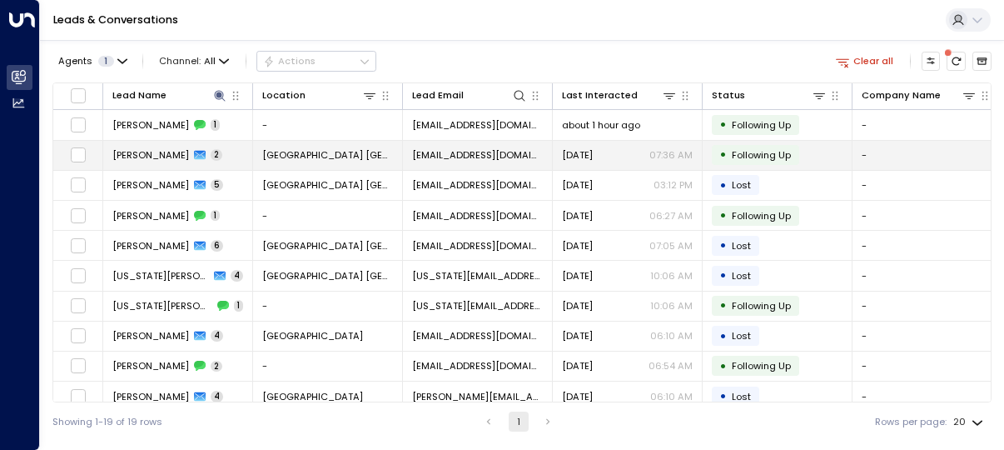
click at [261, 154] on td "[GEOGRAPHIC_DATA] [GEOGRAPHIC_DATA]" at bounding box center [328, 155] width 150 height 29
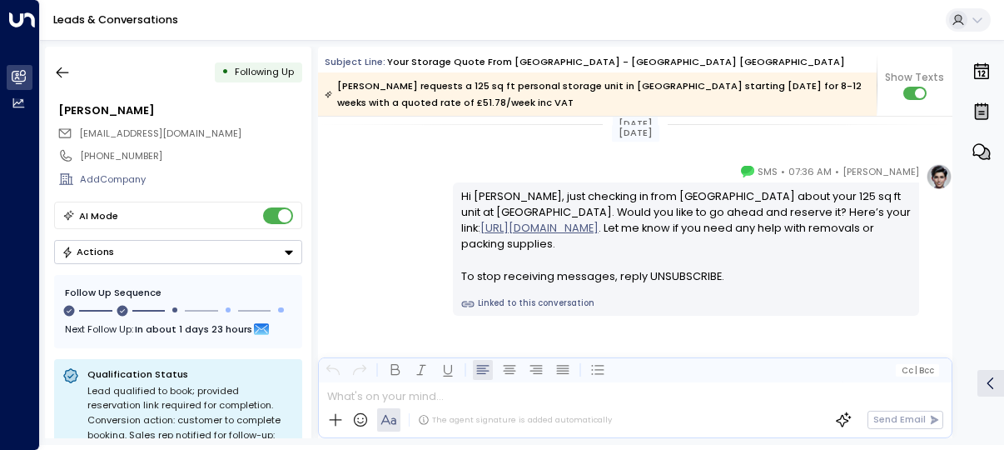
scroll to position [1429, 0]
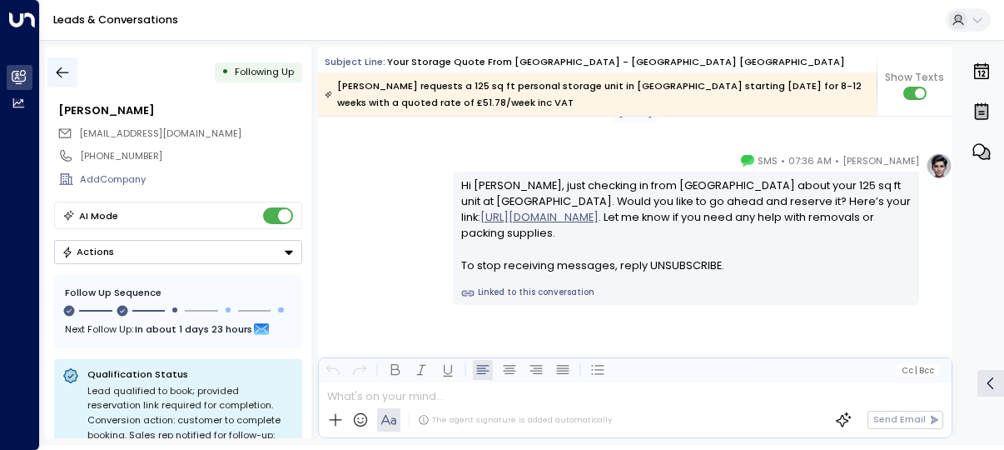
click at [55, 67] on icon "button" at bounding box center [62, 72] width 17 height 17
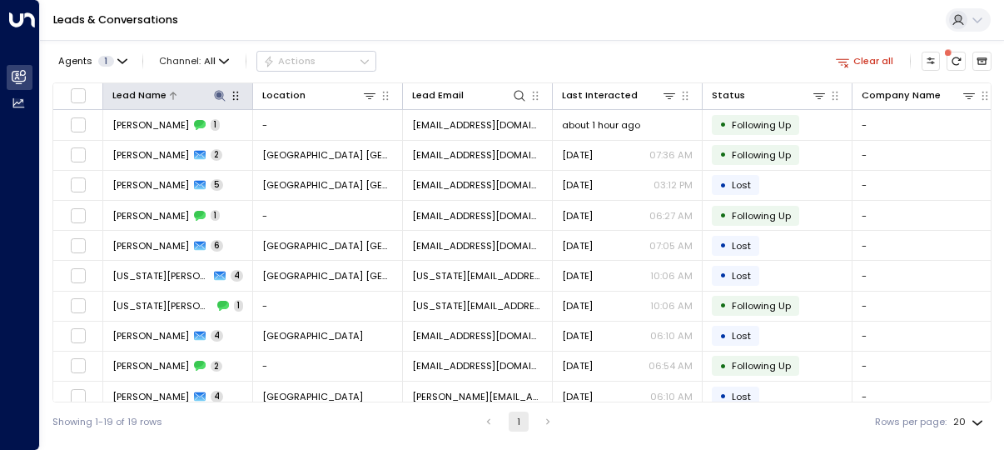
click at [217, 97] on icon at bounding box center [219, 95] width 13 height 13
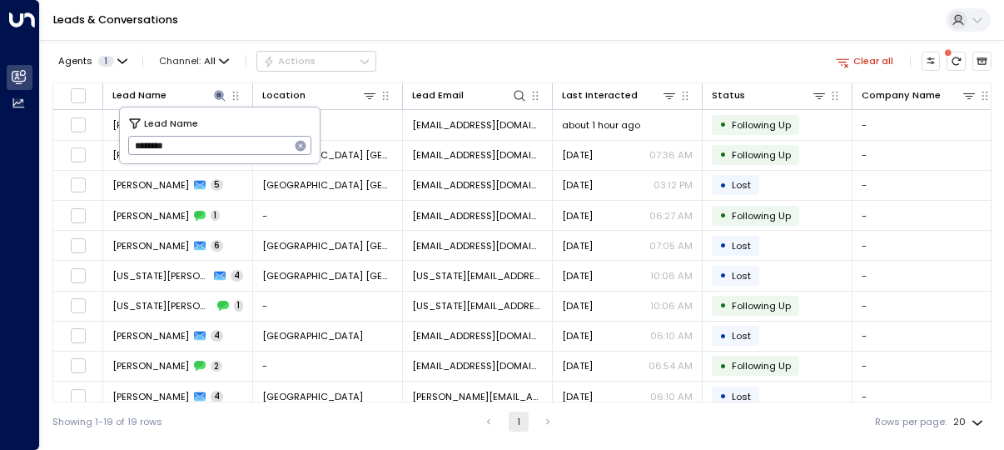
click at [306, 152] on icon "button" at bounding box center [300, 145] width 13 height 13
click at [306, 152] on input "text" at bounding box center [220, 145] width 184 height 27
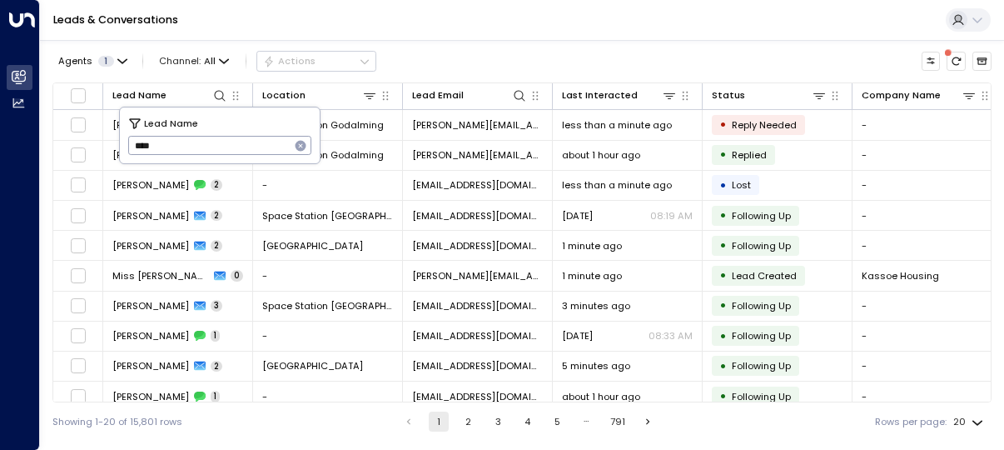
type input "****"
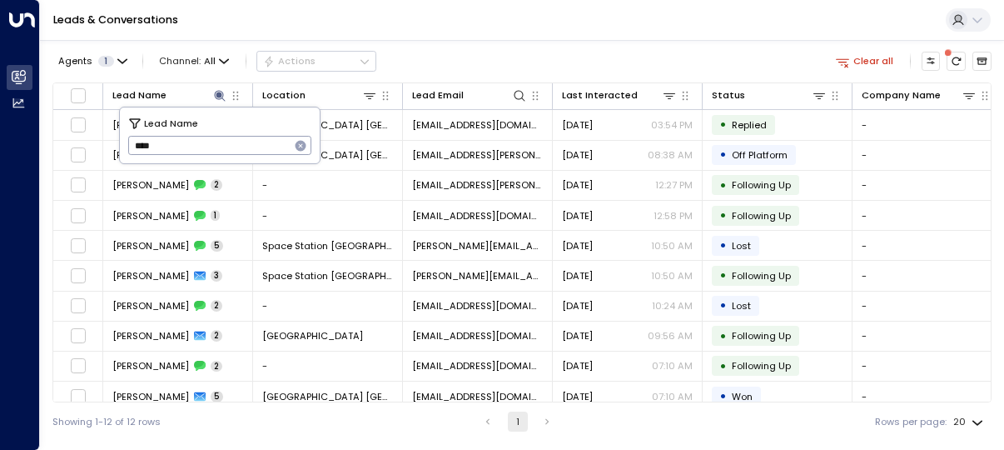
click at [498, 53] on div "Agents 1 Channel: All Actions Clear all" at bounding box center [521, 61] width 939 height 29
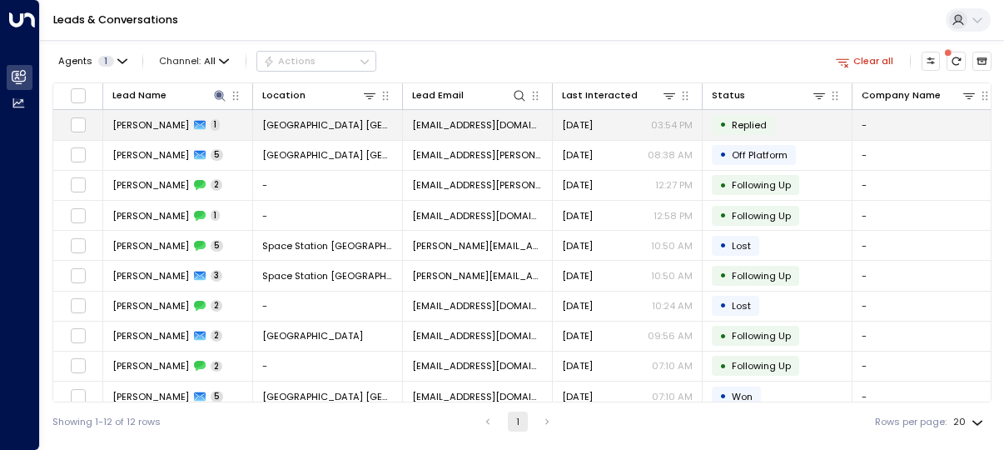
click at [366, 132] on td "[GEOGRAPHIC_DATA] [GEOGRAPHIC_DATA]" at bounding box center [328, 124] width 150 height 29
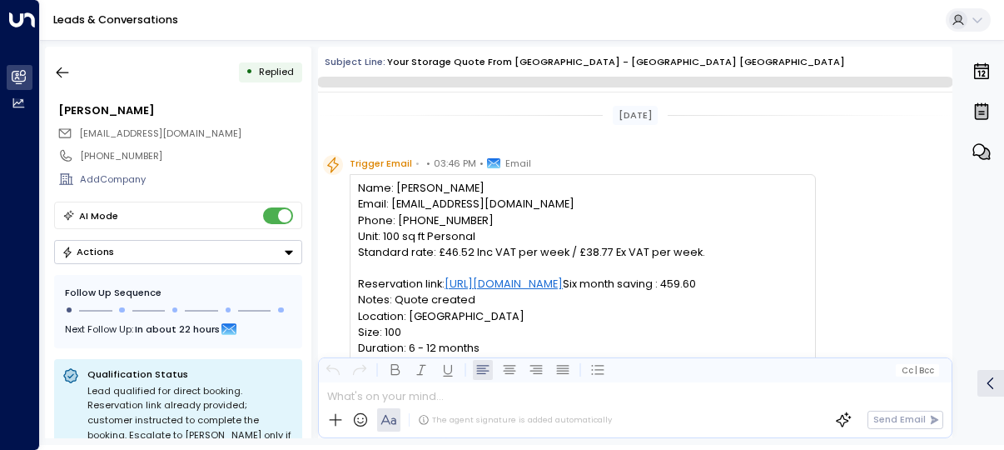
scroll to position [920, 0]
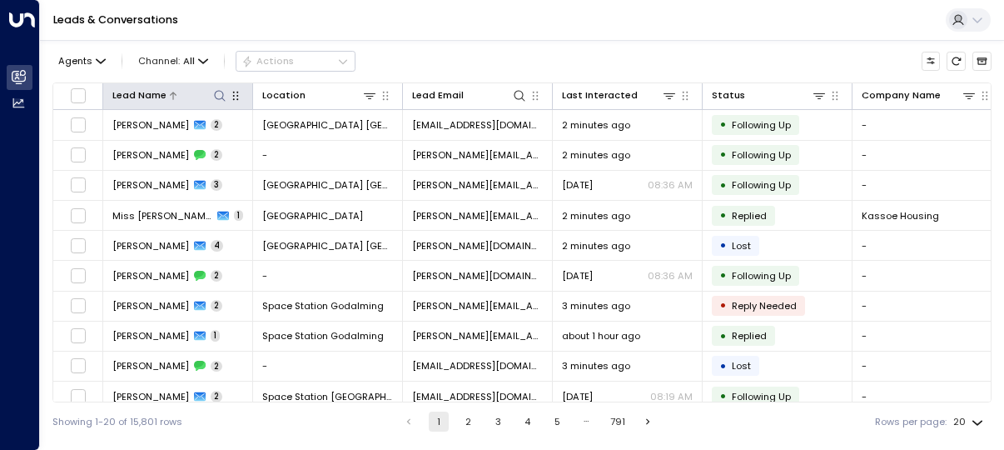
click at [222, 93] on icon at bounding box center [219, 95] width 11 height 11
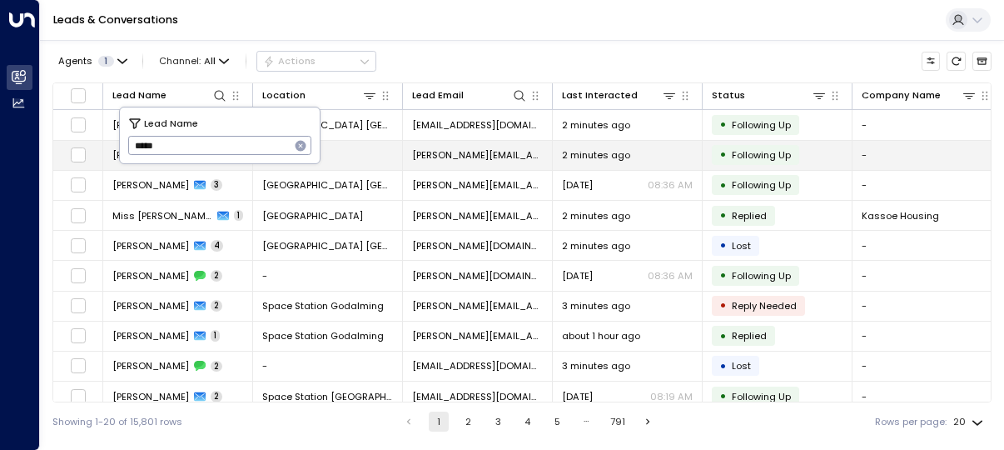
type input "*****"
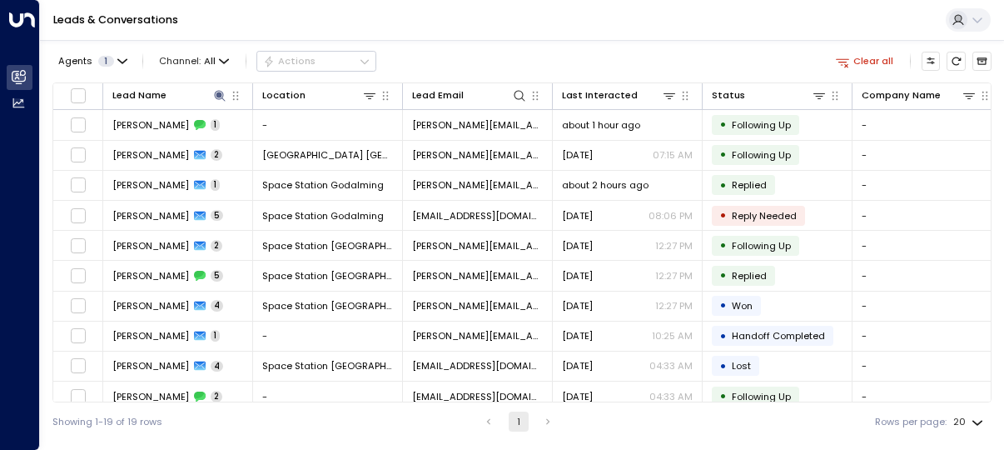
click at [504, 50] on div "Agents 1 Channel: All Actions Clear all" at bounding box center [521, 61] width 939 height 29
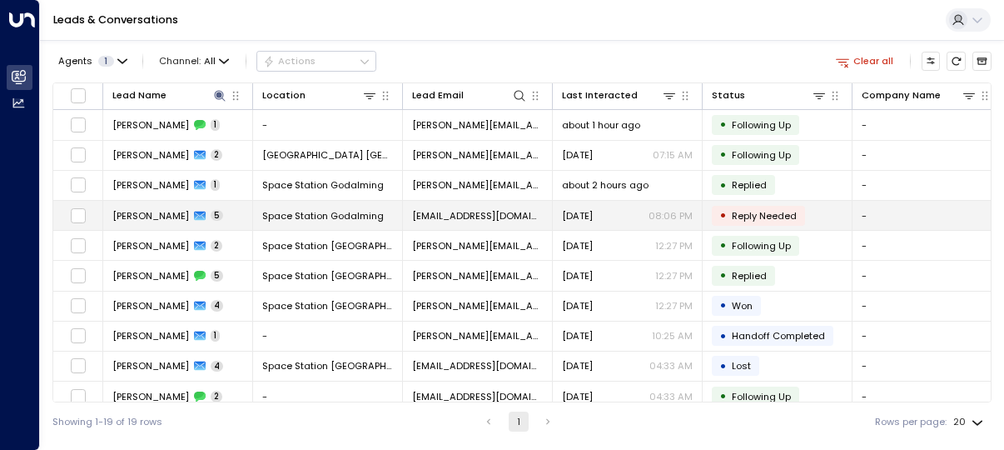
click at [326, 204] on td "Space Station Godalming" at bounding box center [328, 215] width 150 height 29
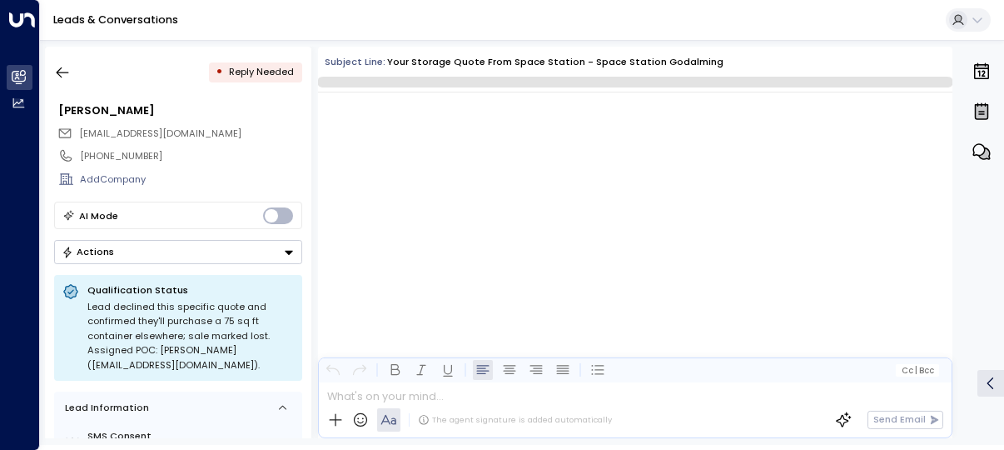
scroll to position [2211, 0]
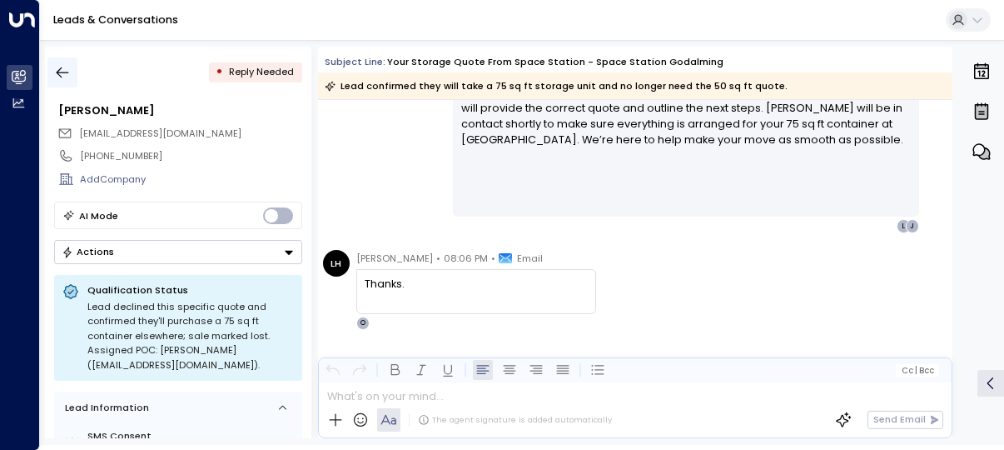
click at [62, 64] on icon "button" at bounding box center [62, 72] width 17 height 17
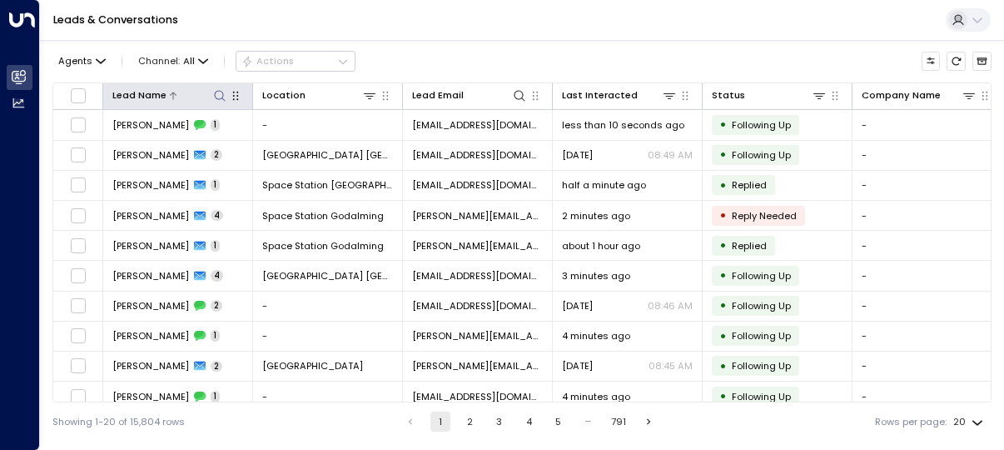
click at [225, 96] on icon at bounding box center [219, 95] width 13 height 13
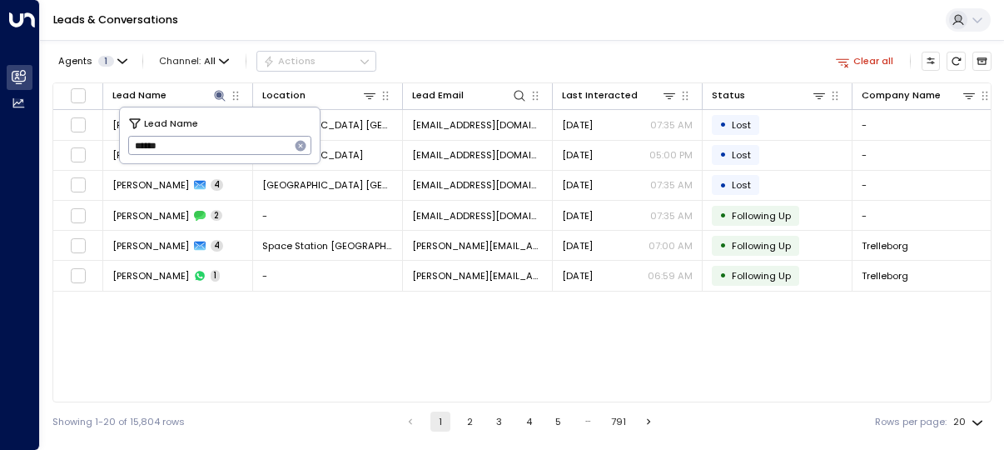
drag, startPoint x: 194, startPoint y: 147, endPoint x: -43, endPoint y: 127, distance: 238.2
click at [0, 127] on html "Overview Leads & Conversations Leads & Conversations Analytics Analytics Leads …" at bounding box center [502, 220] width 1004 height 441
type input "*****"
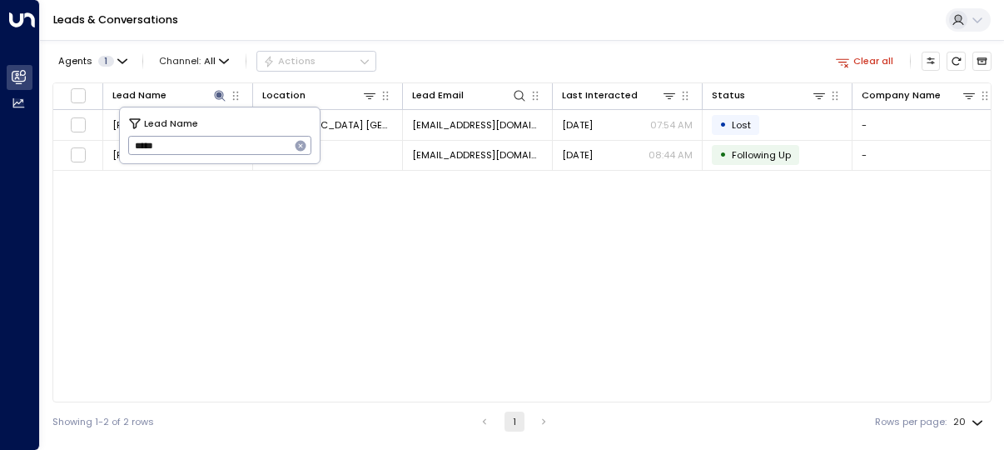
click at [408, 241] on div "Lead Name Location Lead Email Last Interacted Status Company Name Product # of …" at bounding box center [521, 242] width 939 height 320
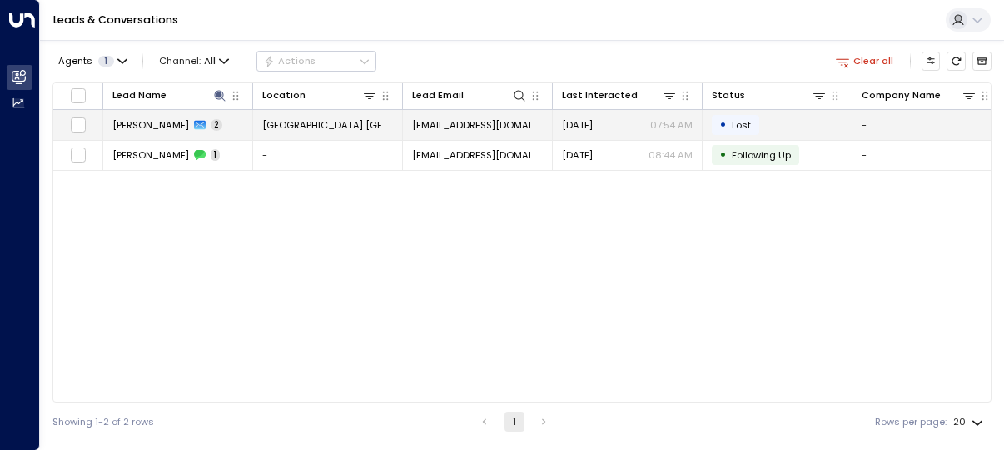
click at [375, 120] on span "[GEOGRAPHIC_DATA] [GEOGRAPHIC_DATA]" at bounding box center [327, 124] width 131 height 13
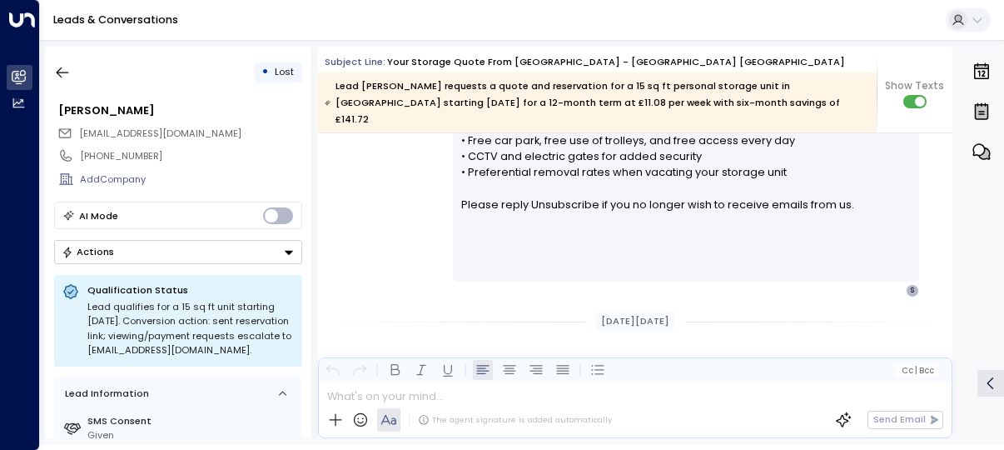
scroll to position [1120, 0]
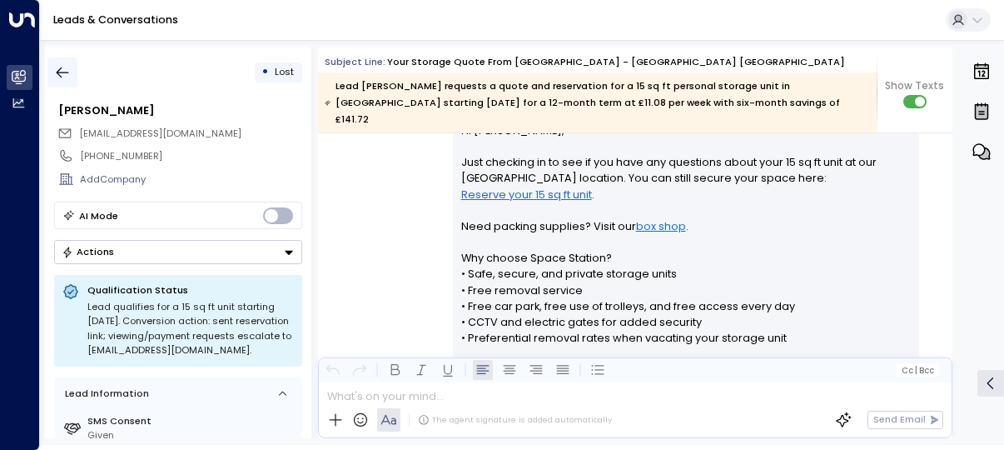
click at [56, 78] on icon "button" at bounding box center [62, 72] width 17 height 17
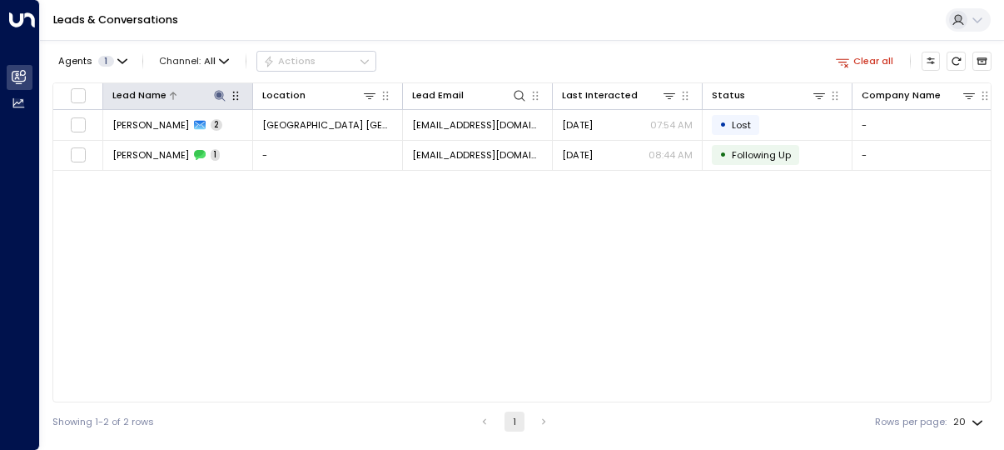
click at [214, 98] on icon at bounding box center [219, 95] width 13 height 13
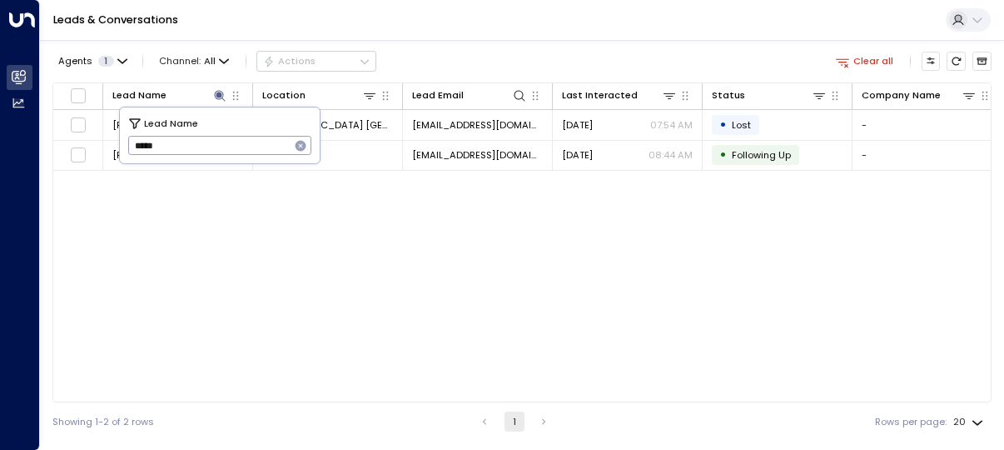
click at [293, 147] on button "button" at bounding box center [301, 146] width 22 height 22
click at [240, 146] on input "text" at bounding box center [220, 145] width 184 height 27
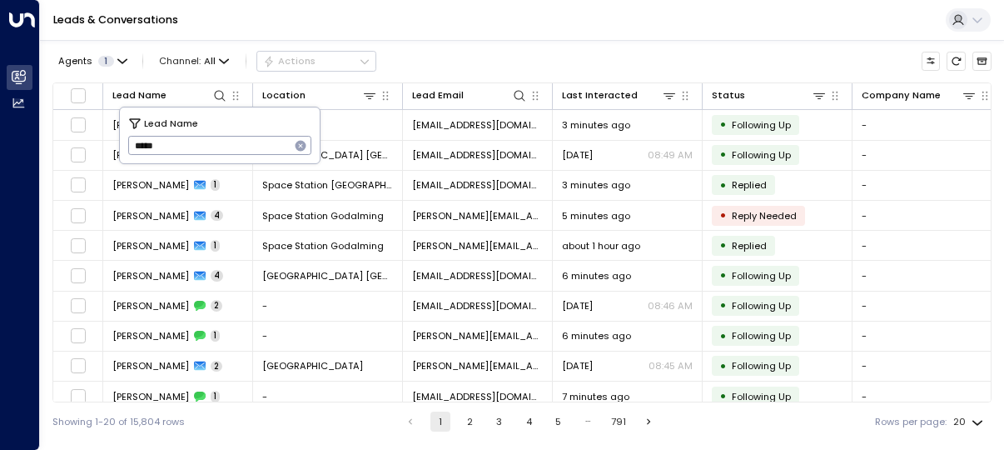
type input "*****"
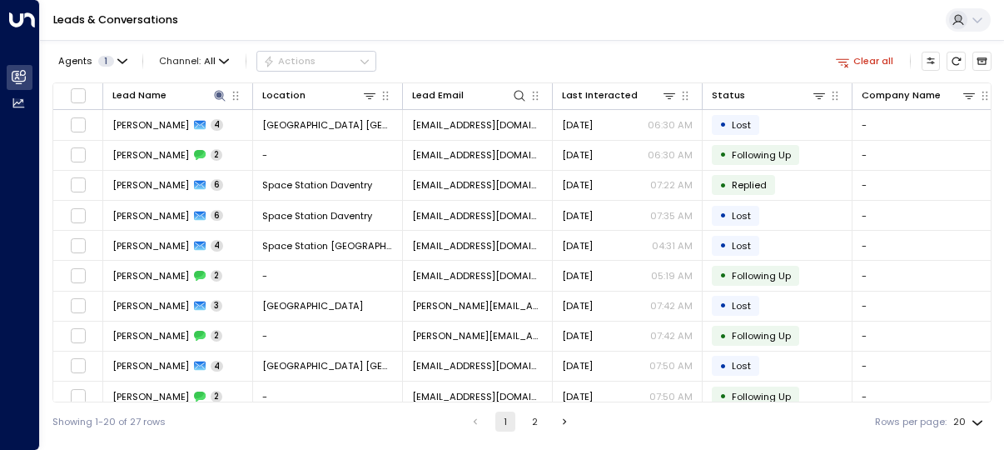
click at [626, 47] on div "Agents 1 Channel: All Actions Clear all" at bounding box center [521, 61] width 939 height 29
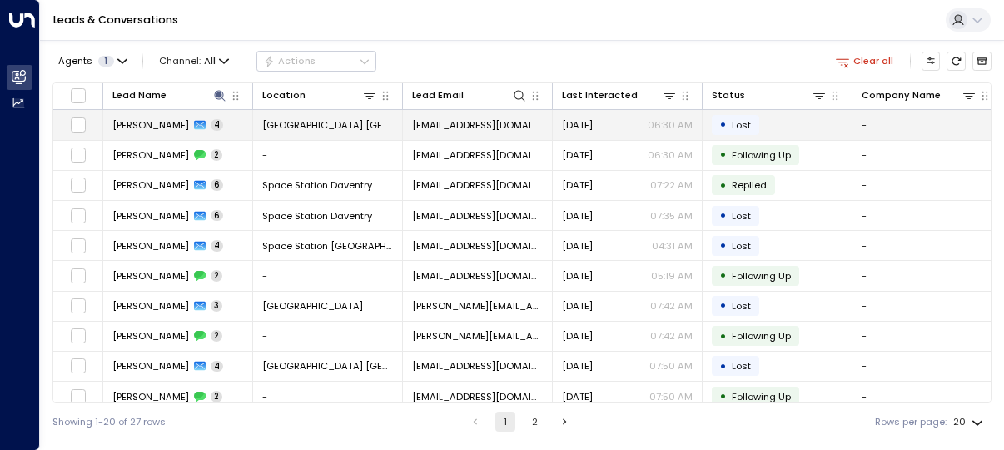
click at [475, 139] on td "[EMAIL_ADDRESS][DOMAIN_NAME]" at bounding box center [478, 124] width 150 height 29
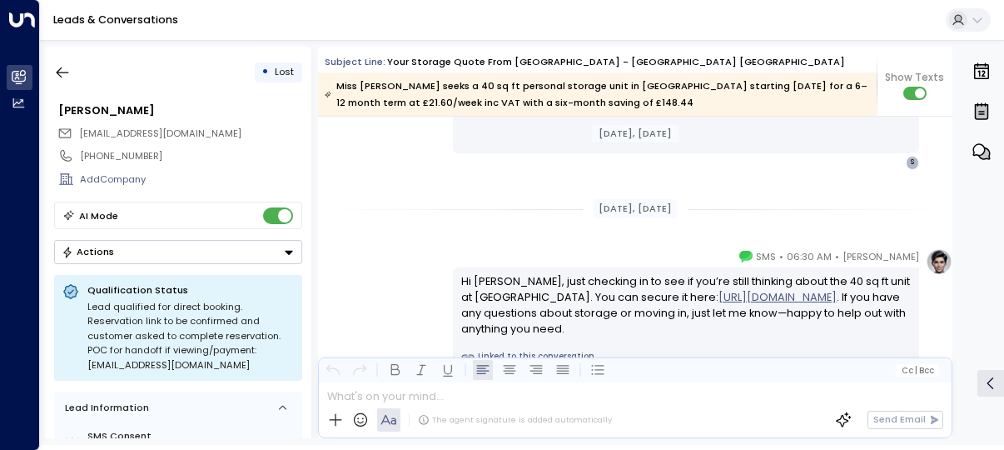
scroll to position [2451, 0]
